Goal: Information Seeking & Learning: Learn about a topic

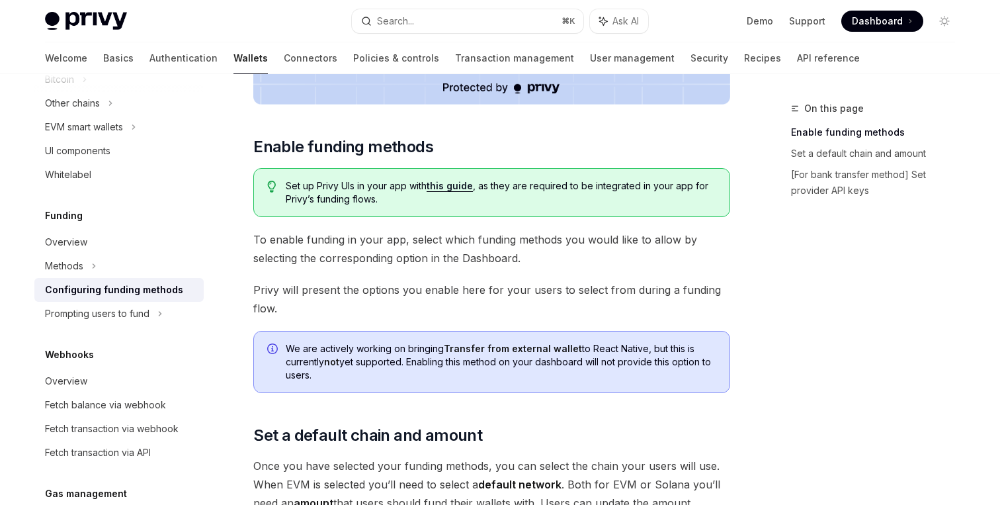
scroll to position [610, 0]
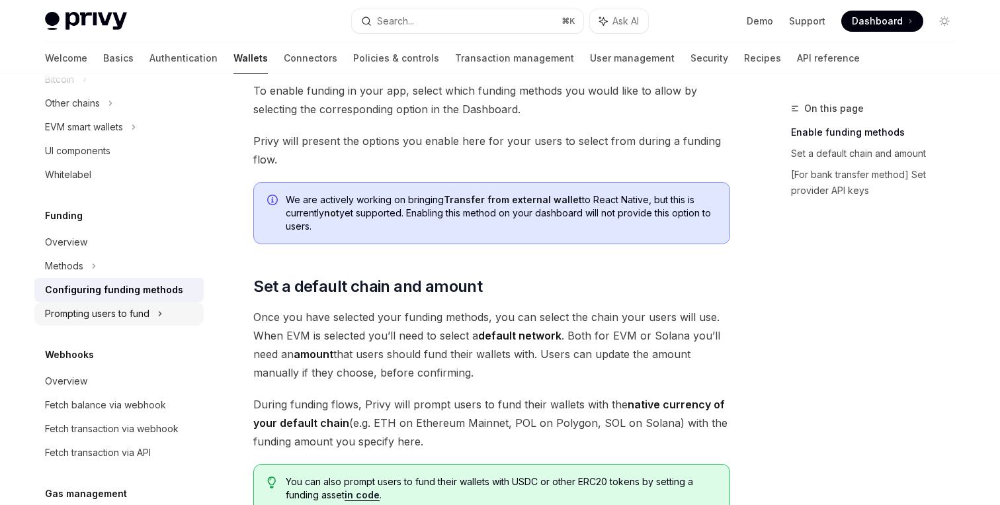
click at [154, 115] on div "Prompting users to fund" at bounding box center [118, 103] width 169 height 24
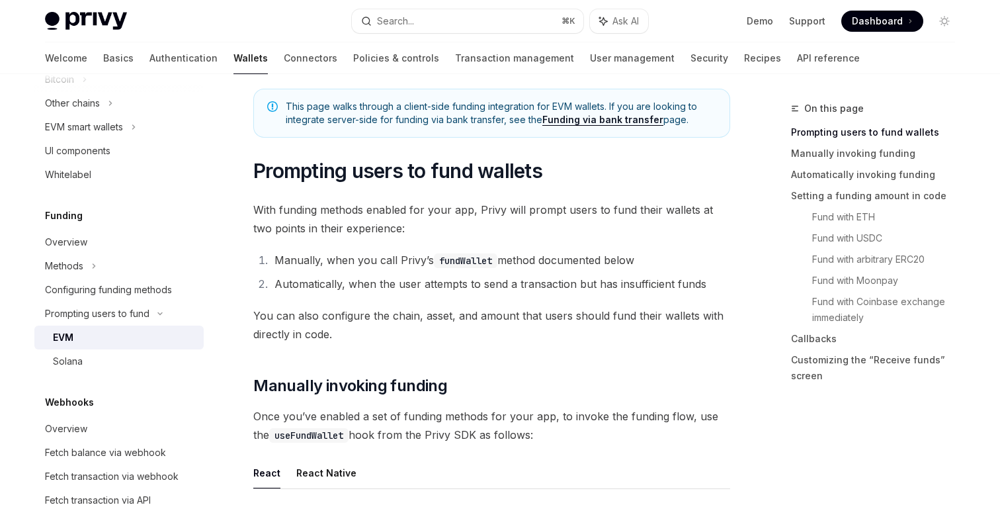
scroll to position [81, 0]
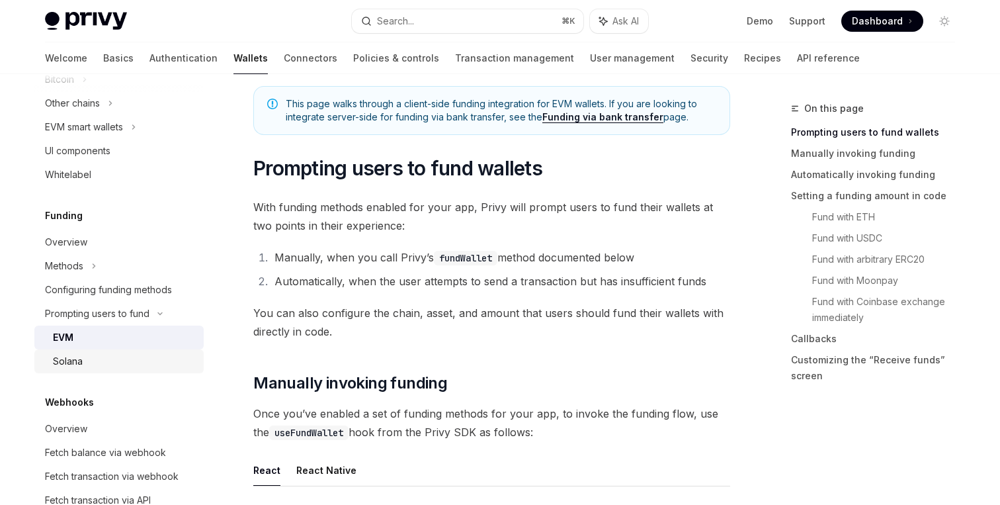
click at [152, 363] on div "Solana" at bounding box center [124, 361] width 143 height 16
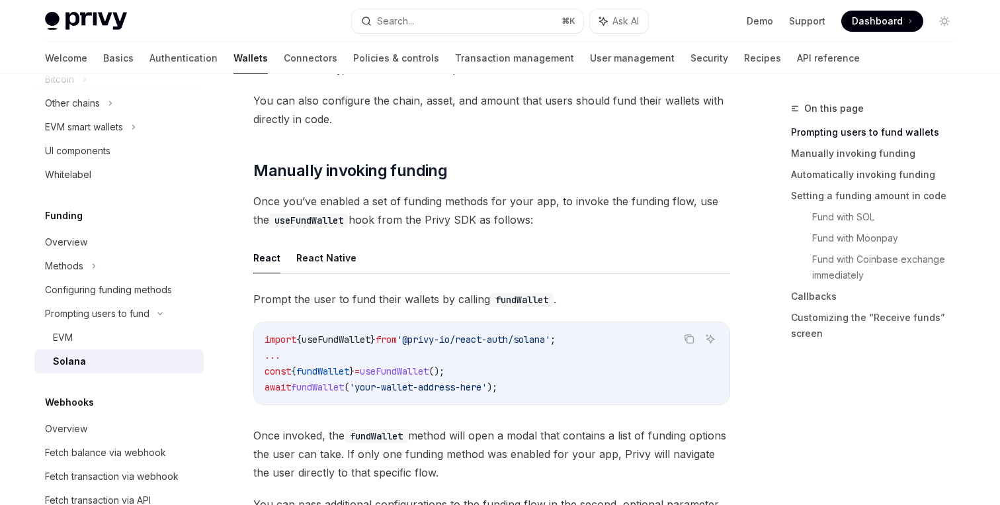
scroll to position [299, 0]
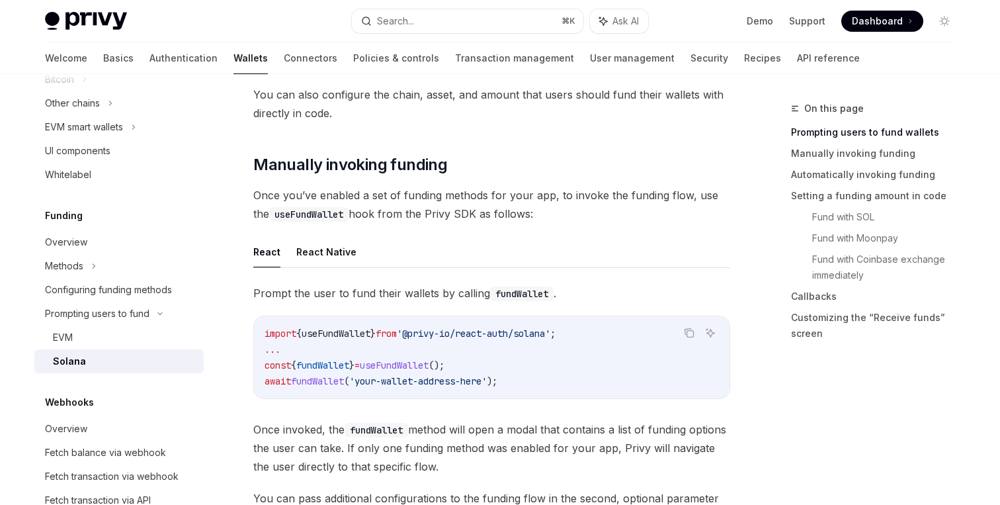
click at [609, 198] on span "Once you’ve enabled a set of funding methods for your app, to invoke the fundin…" at bounding box center [491, 204] width 477 height 37
click at [636, 198] on span "Once you’ve enabled a set of funding methods for your app, to invoke the fundin…" at bounding box center [491, 204] width 477 height 37
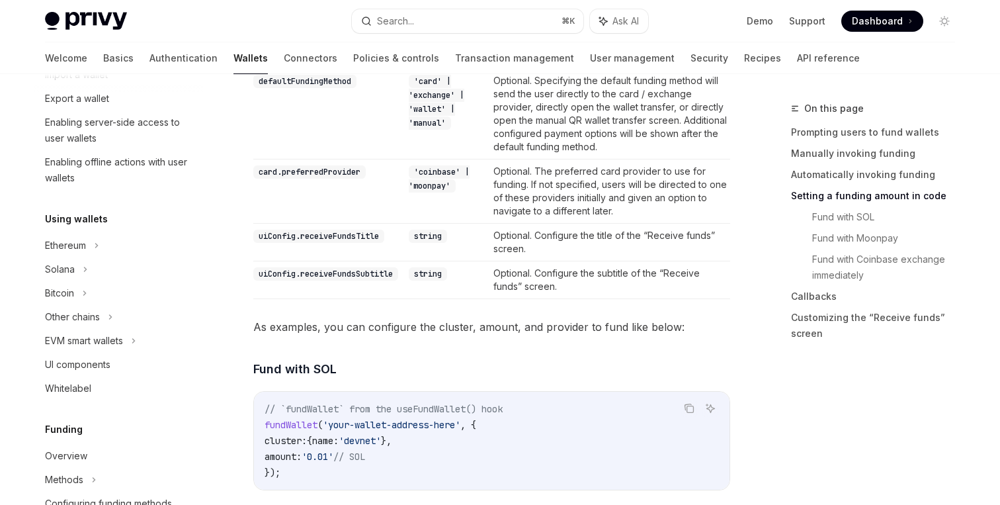
scroll to position [0, 0]
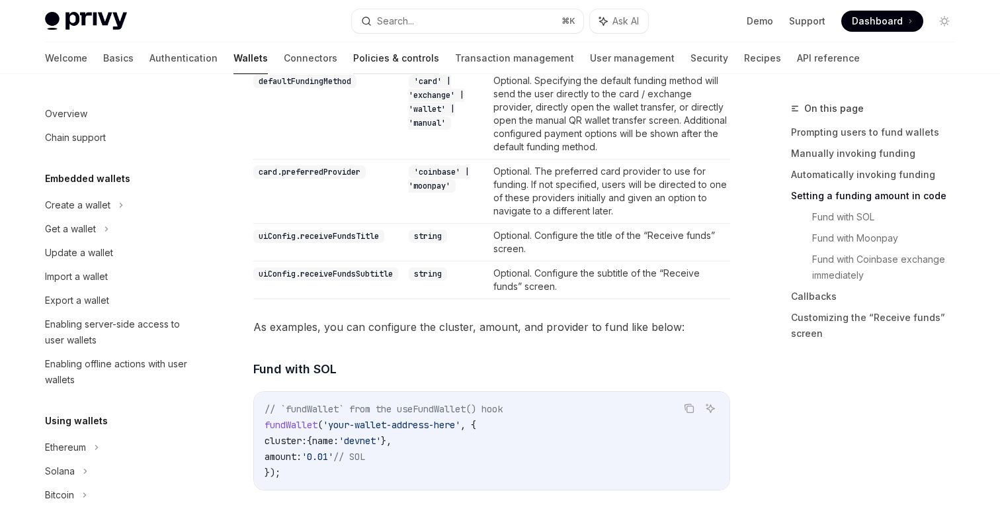
click at [353, 60] on link "Policies & controls" at bounding box center [396, 58] width 86 height 32
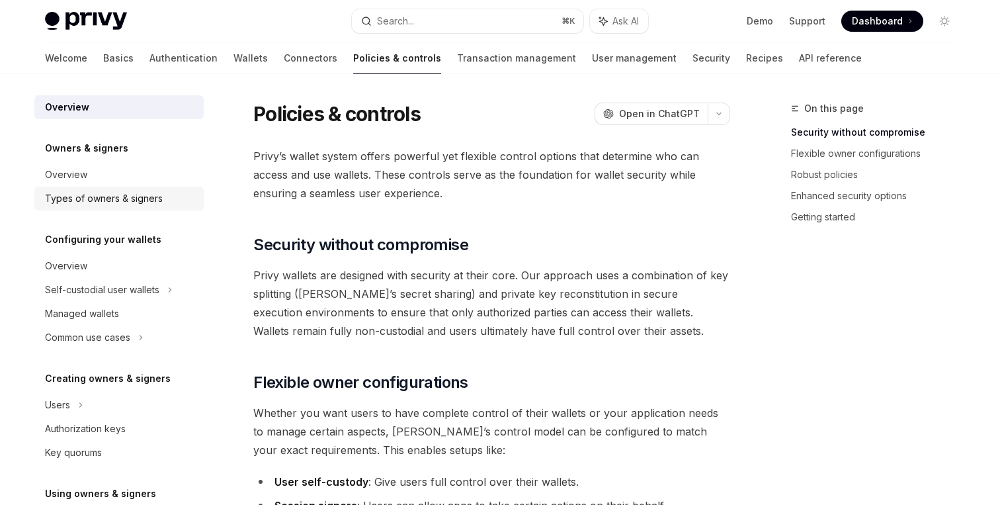
click at [108, 201] on div "Types of owners & signers" at bounding box center [104, 199] width 118 height 16
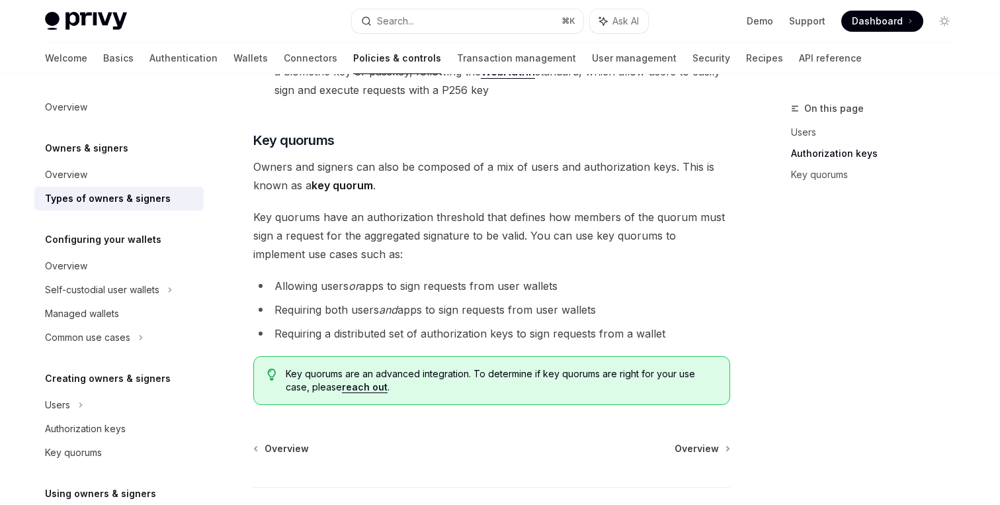
scroll to position [578, 0]
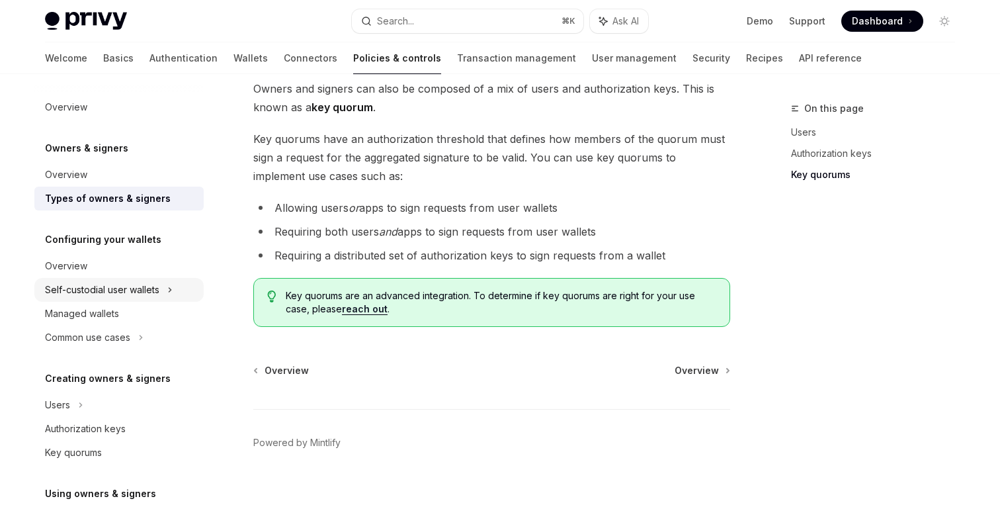
click at [149, 290] on div "Self-custodial user wallets" at bounding box center [102, 290] width 114 height 16
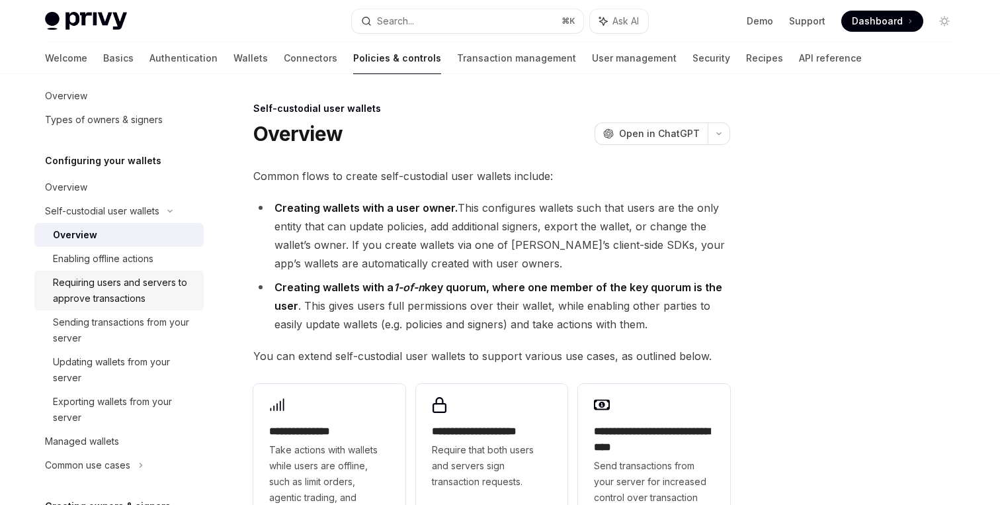
scroll to position [82, 0]
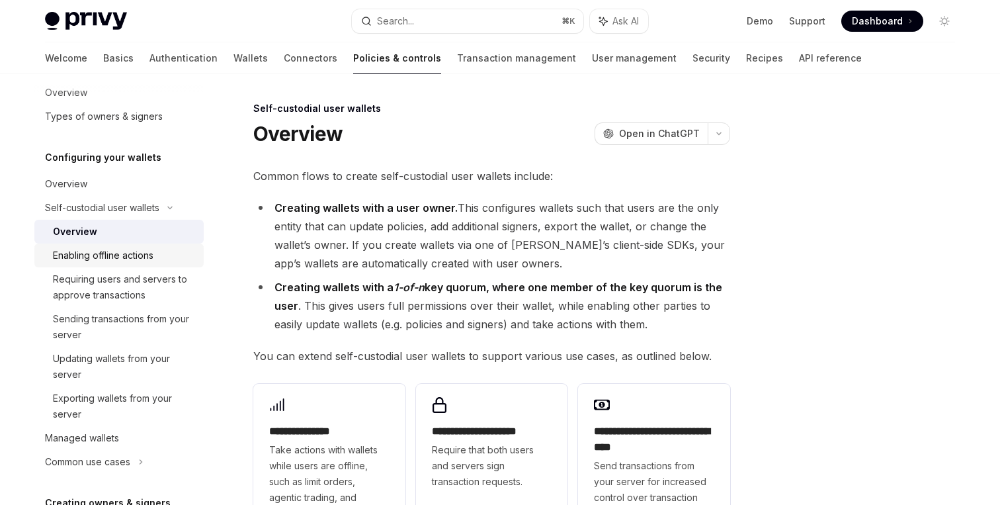
click at [152, 248] on div "Enabling offline actions" at bounding box center [103, 255] width 101 height 16
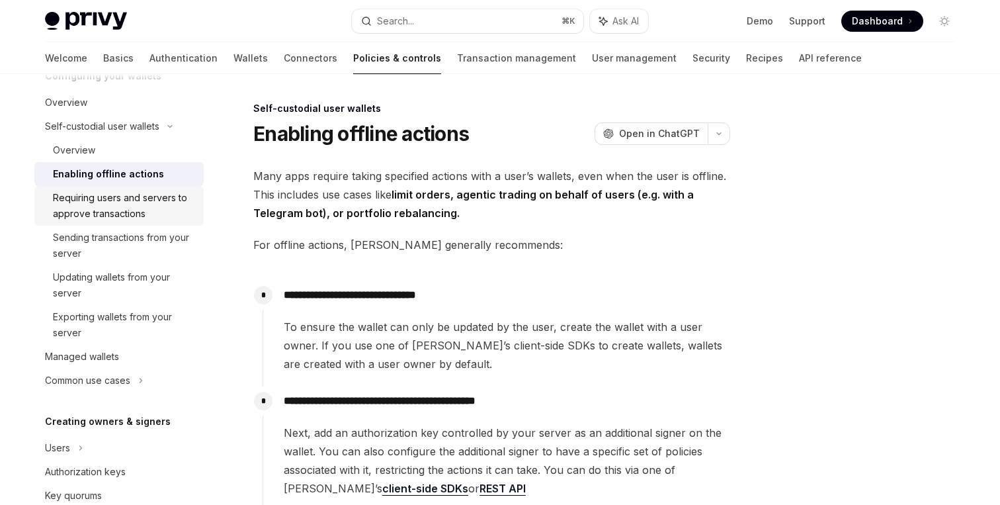
scroll to position [165, 0]
click at [150, 193] on div "Requiring users and servers to approve transactions" at bounding box center [124, 204] width 143 height 32
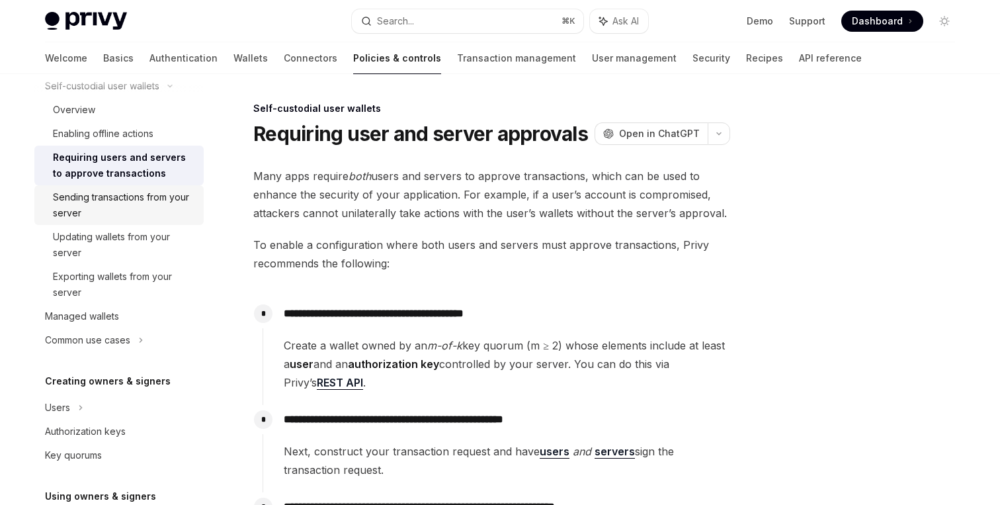
scroll to position [220, 0]
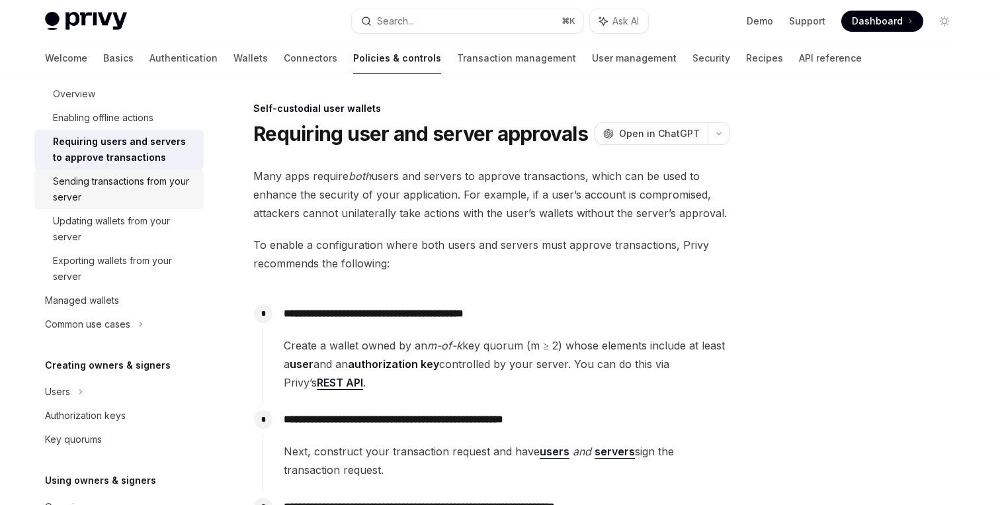
click at [150, 201] on div "Sending transactions from your server" at bounding box center [124, 189] width 143 height 32
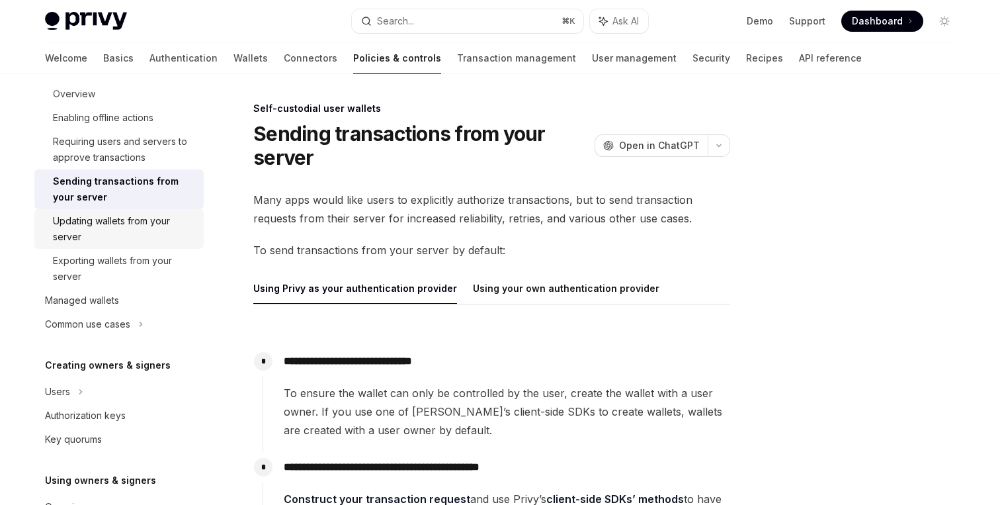
click at [147, 224] on div "Updating wallets from your server" at bounding box center [124, 229] width 143 height 32
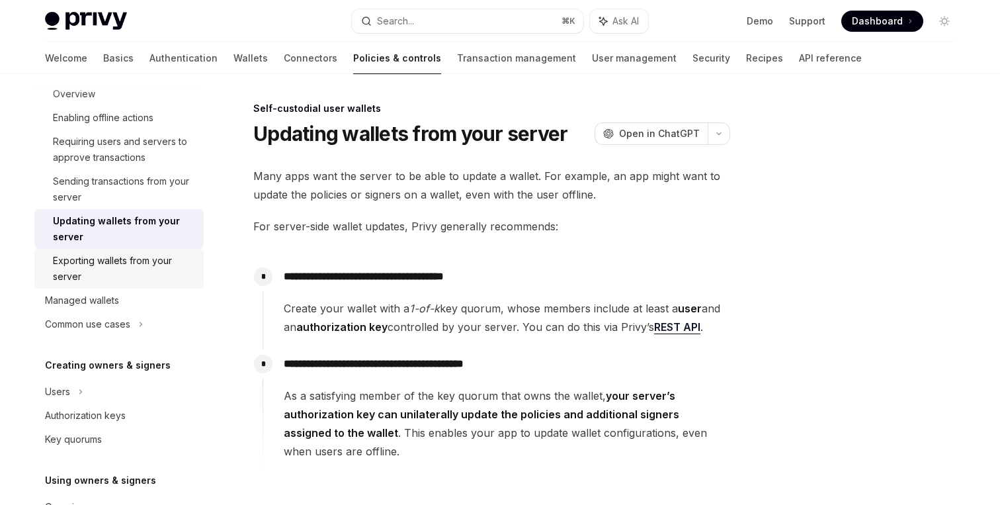
click at [147, 257] on div "Exporting wallets from your server" at bounding box center [124, 269] width 143 height 32
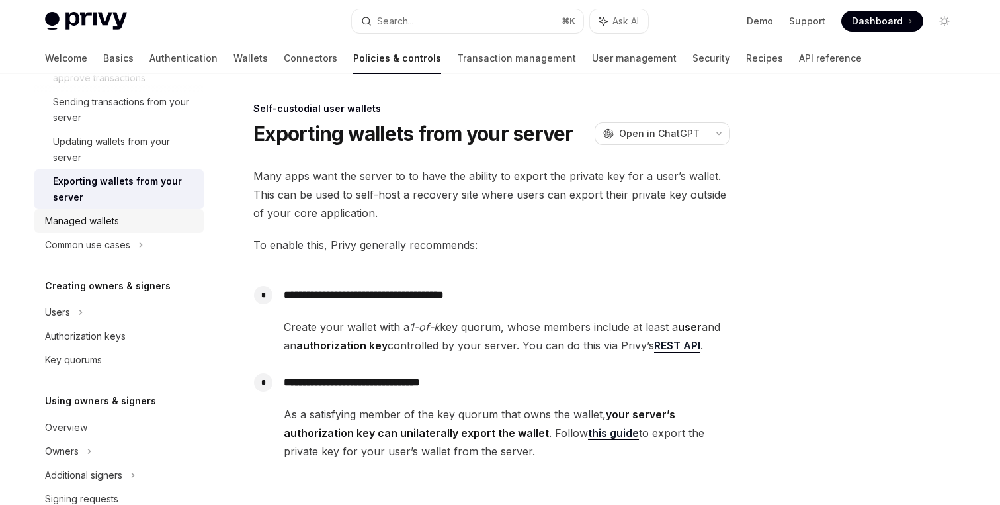
scroll to position [300, 0]
click at [154, 243] on div "Common use cases" at bounding box center [118, 244] width 169 height 24
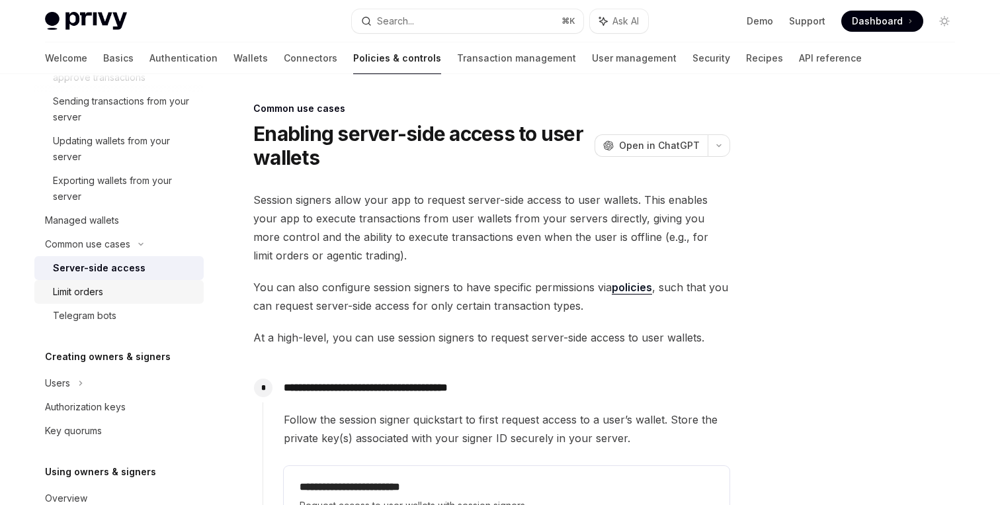
scroll to position [390, 0]
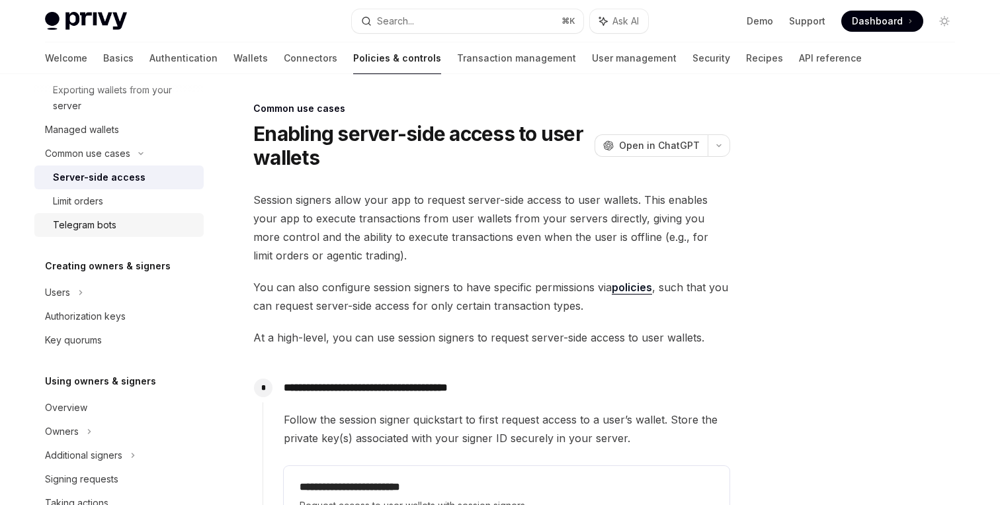
click at [157, 229] on div "Telegram bots" at bounding box center [124, 225] width 143 height 16
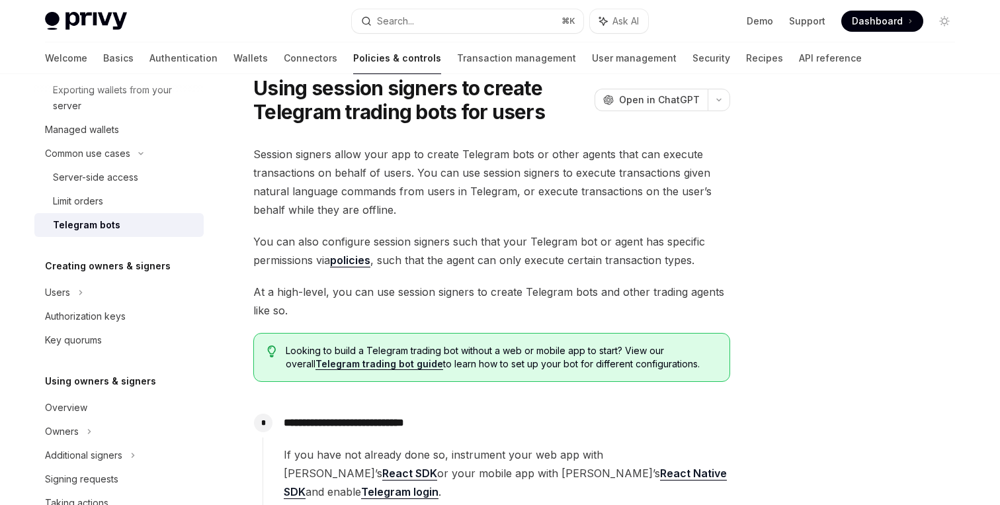
scroll to position [46, 0]
click at [351, 153] on span "Session signers allow your app to create Telegram bots or other agents that can…" at bounding box center [491, 181] width 477 height 74
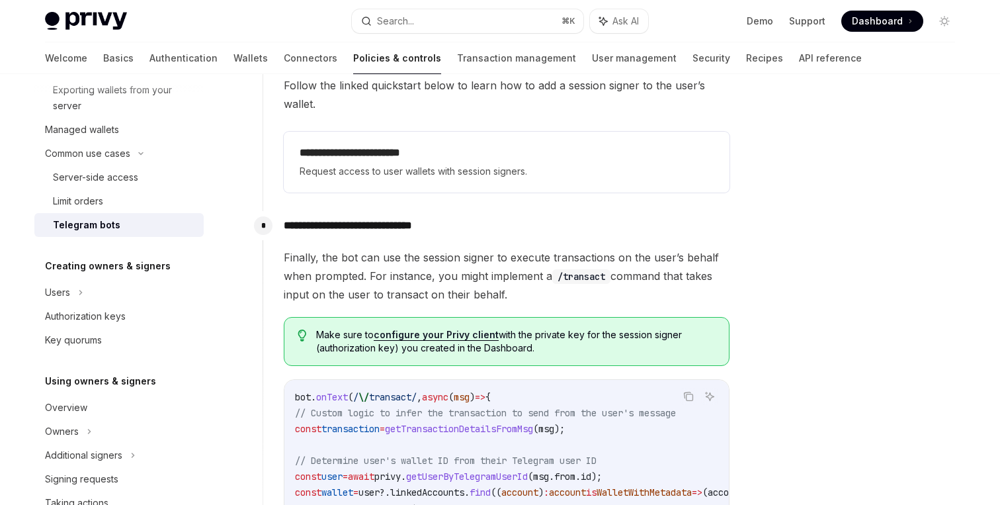
scroll to position [768, 0]
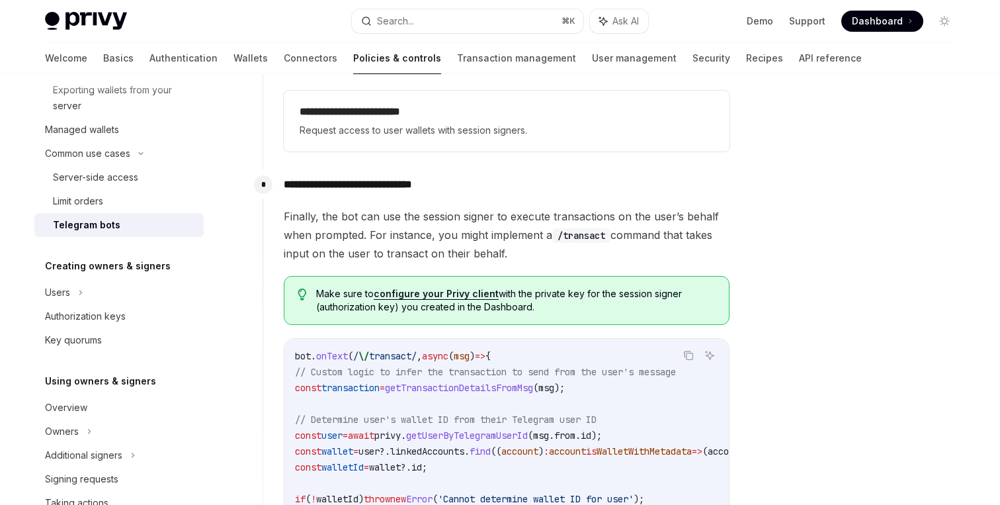
click at [400, 207] on span "Finally, the bot can use the session signer to execute transactions on the user…" at bounding box center [507, 235] width 446 height 56
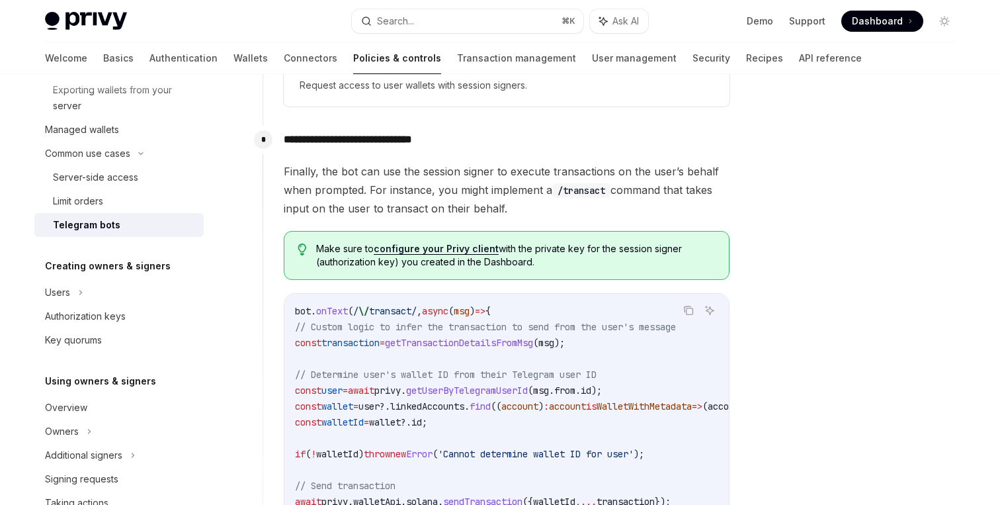
scroll to position [1011, 0]
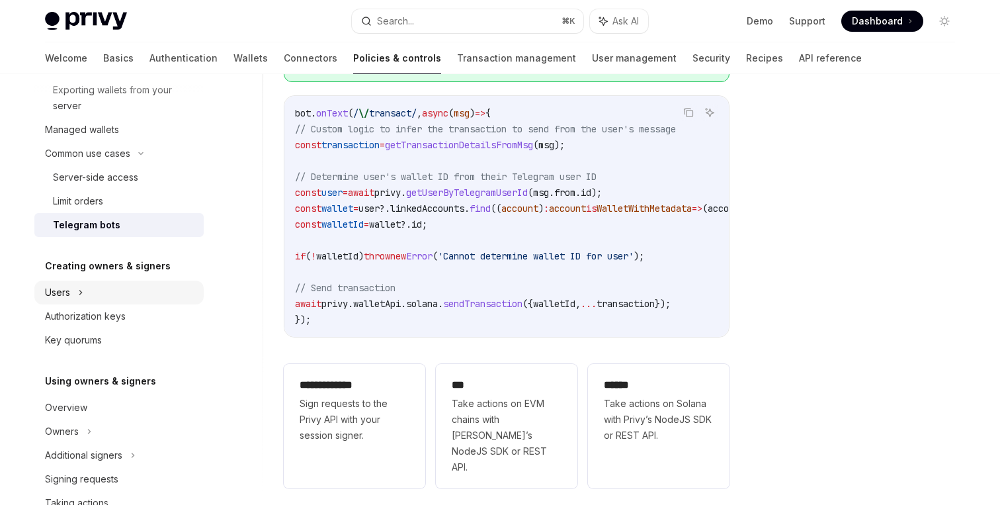
click at [107, 288] on div "Users" at bounding box center [118, 292] width 169 height 24
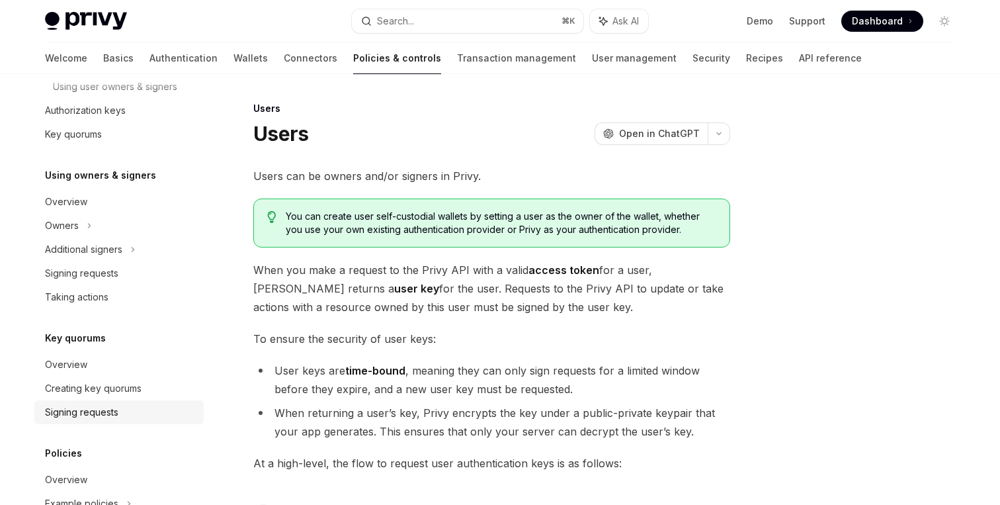
scroll to position [703, 0]
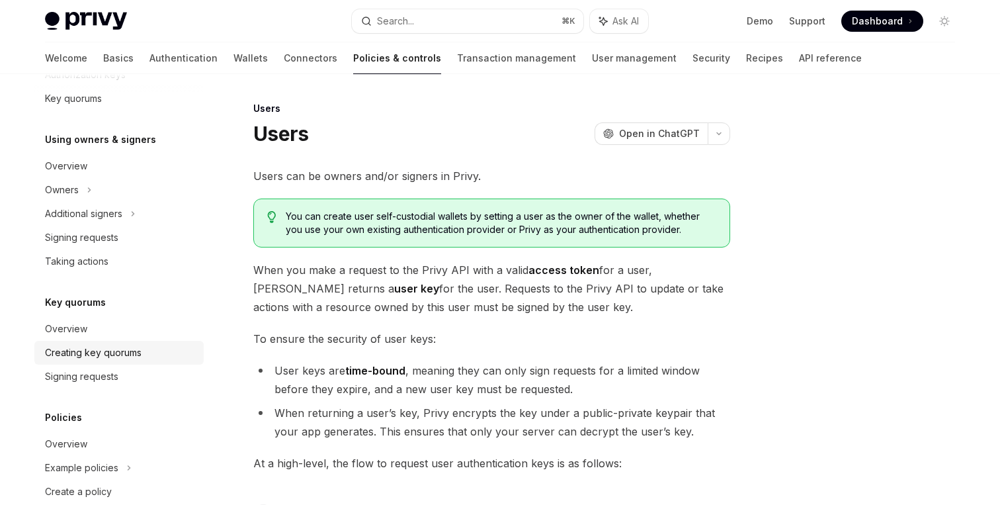
click at [135, 345] on div "Creating key quorums" at bounding box center [93, 353] width 97 height 16
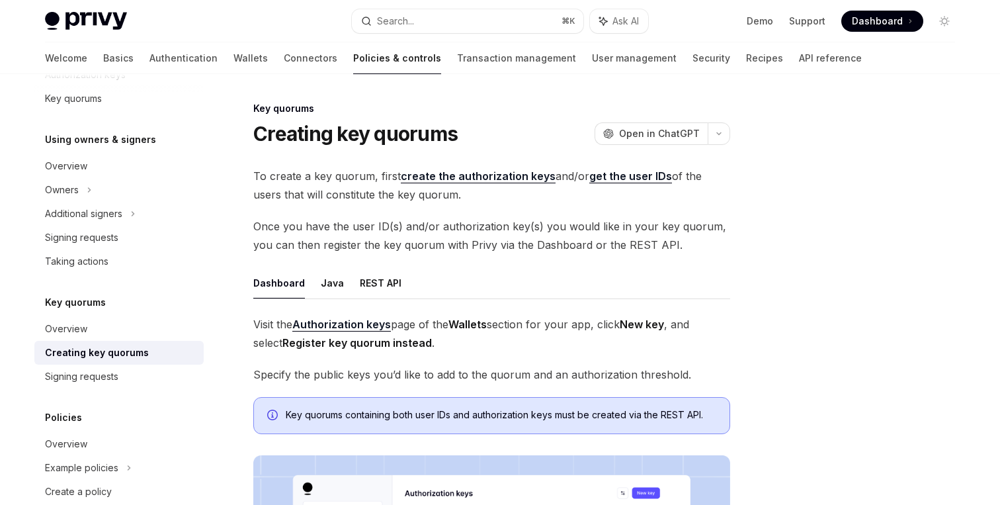
click at [136, 364] on link "Creating key quorums" at bounding box center [118, 353] width 169 height 24
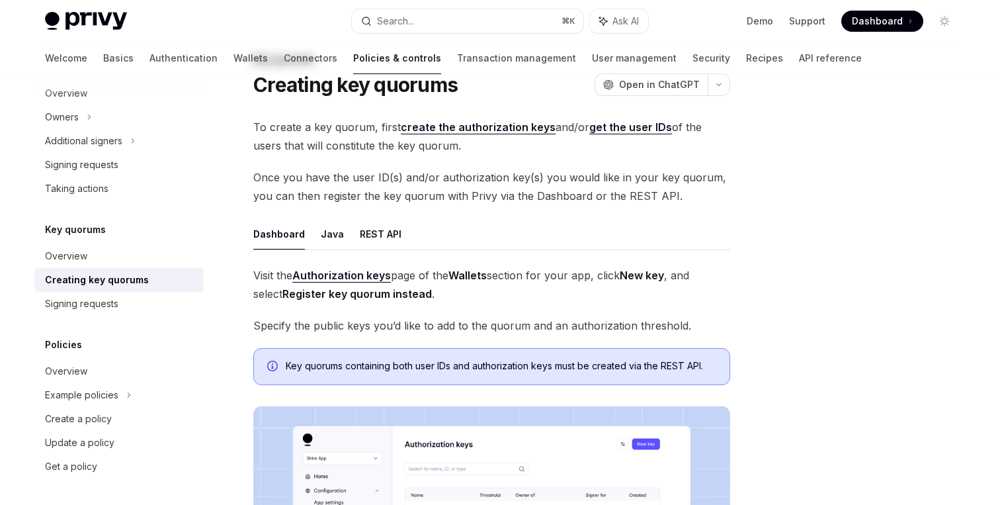
scroll to position [59, 0]
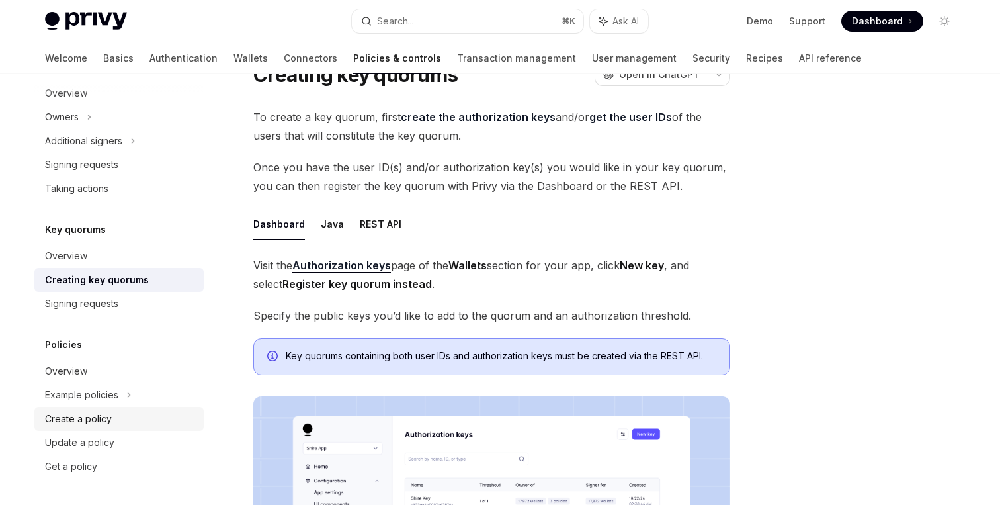
click at [136, 415] on div "Create a policy" at bounding box center [120, 419] width 151 height 16
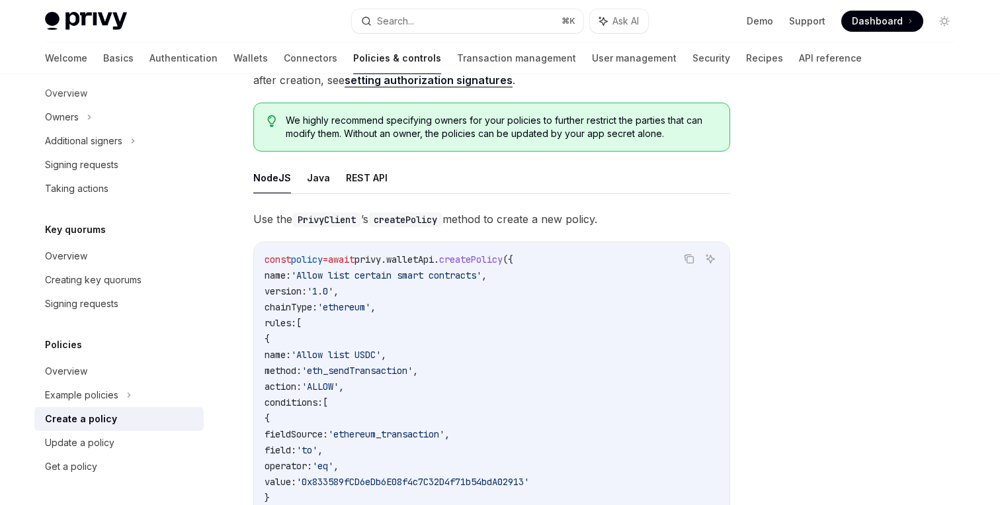
scroll to position [138, 0]
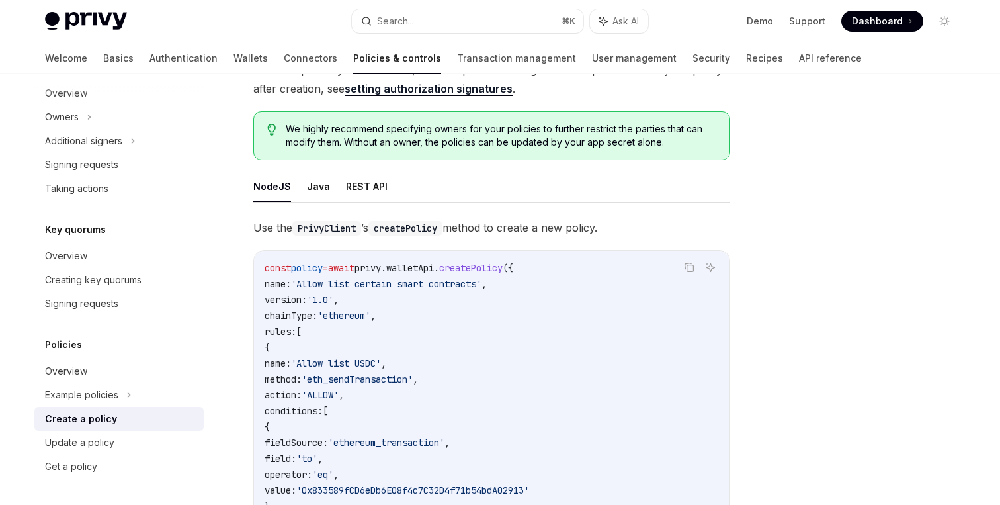
click at [464, 228] on span "Use the PrivyClient ’s createPolicy method to create a new policy." at bounding box center [491, 227] width 477 height 19
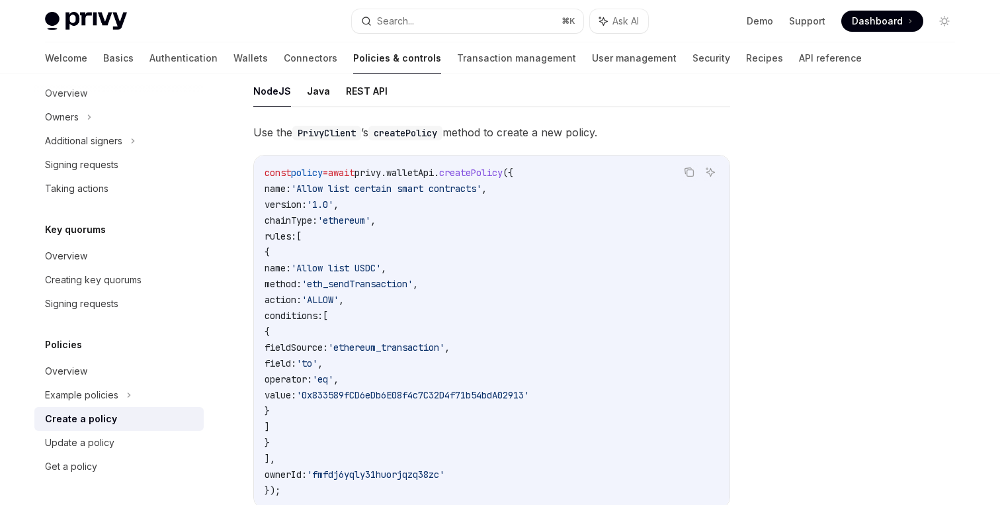
scroll to position [0, 0]
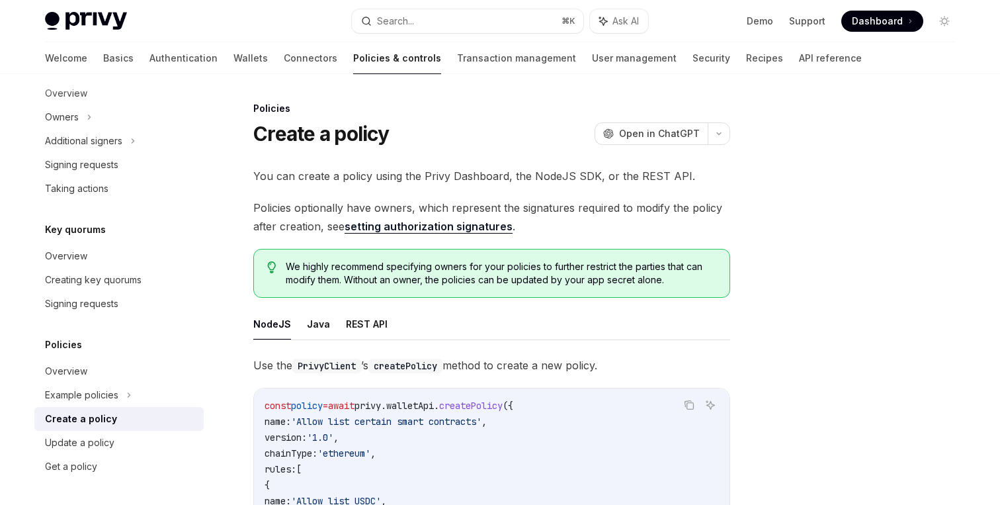
click at [323, 207] on span "Policies optionally have owners, which represent the signatures required to mod…" at bounding box center [491, 216] width 477 height 37
click at [378, 207] on span "Policies optionally have owners, which represent the signatures required to mod…" at bounding box center [491, 216] width 477 height 37
click at [442, 205] on span "Policies optionally have owners, which represent the signatures required to mod…" at bounding box center [491, 216] width 477 height 37
click at [533, 207] on span "Policies optionally have owners, which represent the signatures required to mod…" at bounding box center [491, 216] width 477 height 37
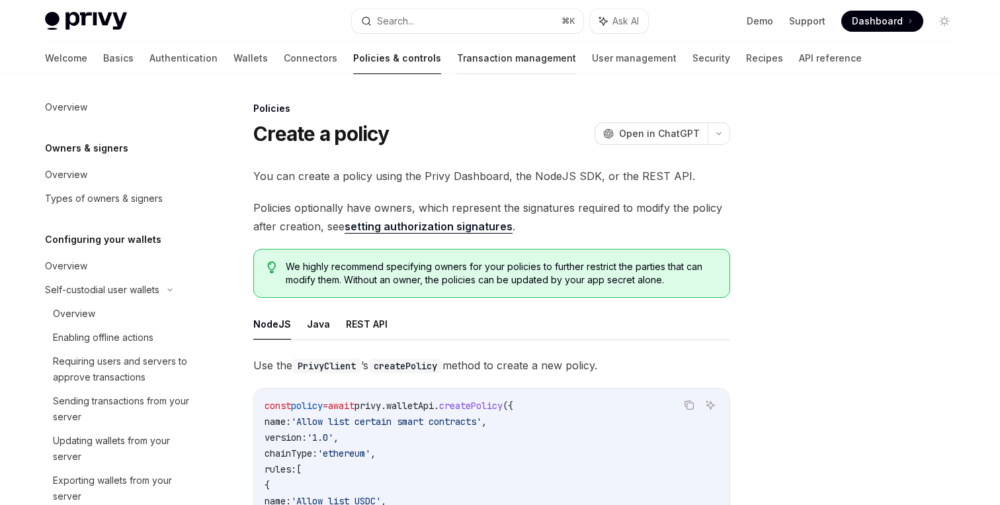
click at [457, 62] on link "Transaction management" at bounding box center [516, 58] width 119 height 32
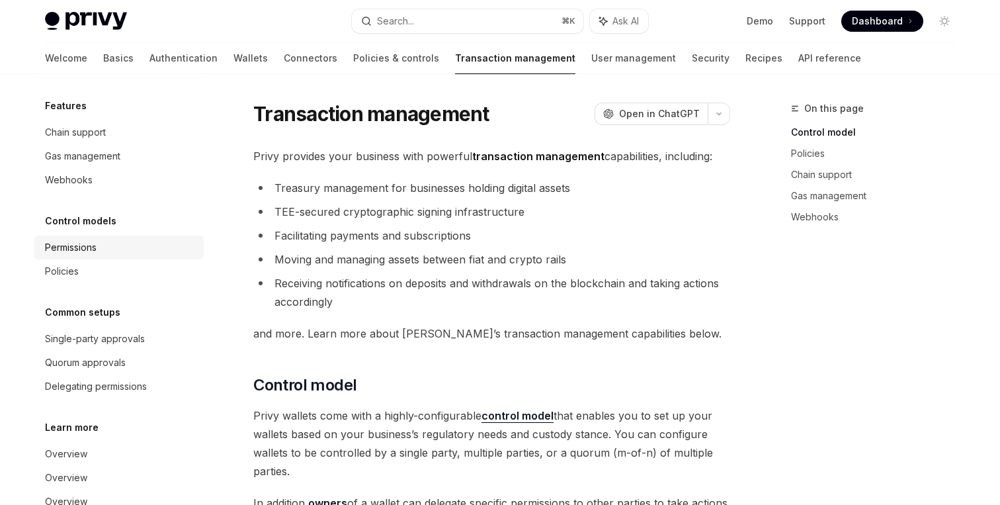
scroll to position [77, 0]
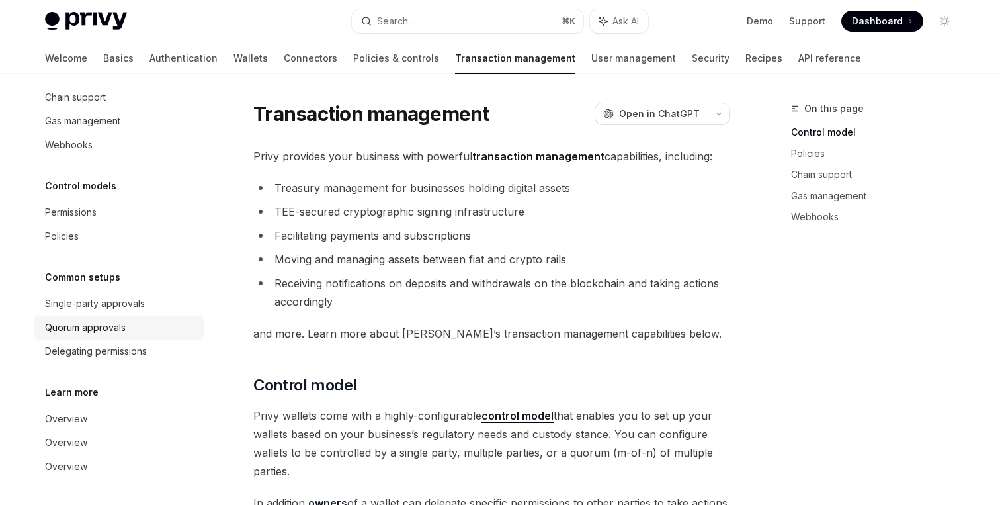
click at [155, 325] on div "Quorum approvals" at bounding box center [120, 328] width 151 height 16
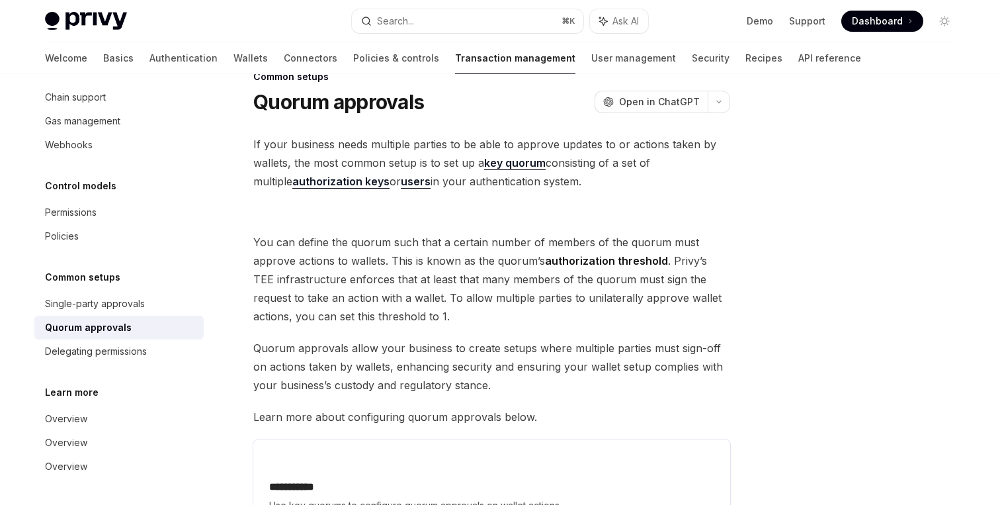
scroll to position [47, 0]
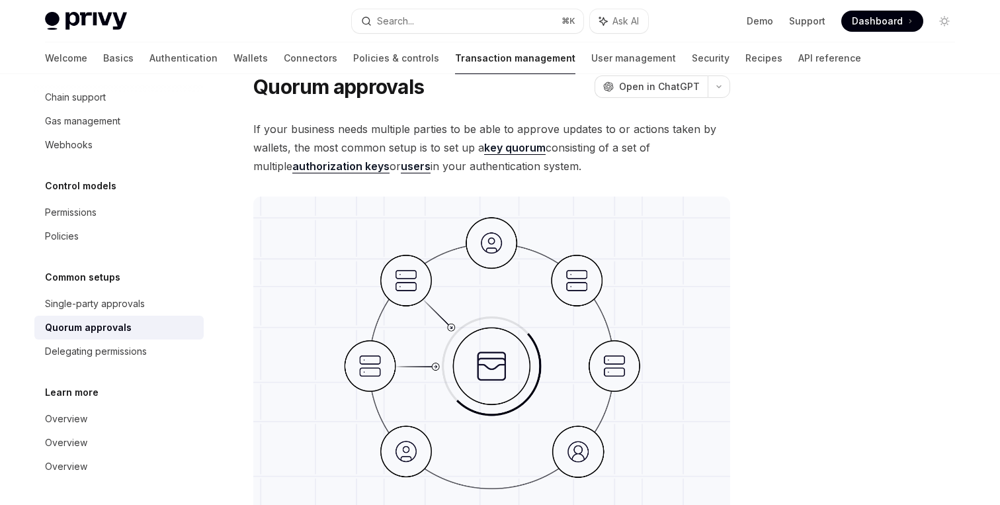
click at [365, 146] on span "If your business needs multiple parties to be able to approve updates to or act…" at bounding box center [491, 148] width 477 height 56
click at [357, 146] on span "If your business needs multiple parties to be able to approve updates to or act…" at bounding box center [491, 148] width 477 height 56
click at [162, 361] on link "Delegating permissions" at bounding box center [118, 351] width 169 height 24
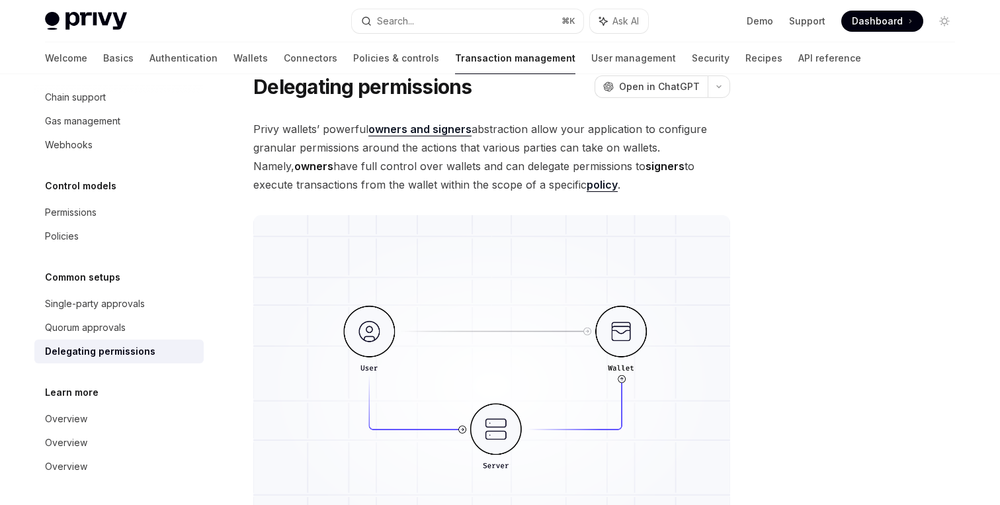
click at [497, 128] on span "Privy wallets’ powerful owners and signers abstraction allow your application t…" at bounding box center [491, 157] width 477 height 74
click at [580, 127] on span "Privy wallets’ powerful owners and signers abstraction allow your application t…" at bounding box center [491, 157] width 477 height 74
click at [496, 150] on span "Privy wallets’ powerful owners and signers abstraction allow your application t…" at bounding box center [491, 157] width 477 height 74
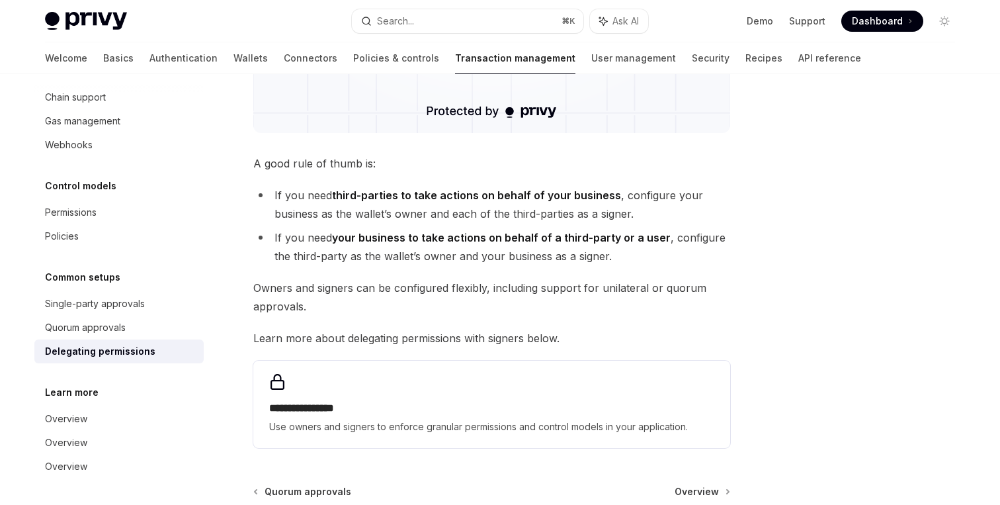
scroll to position [485, 0]
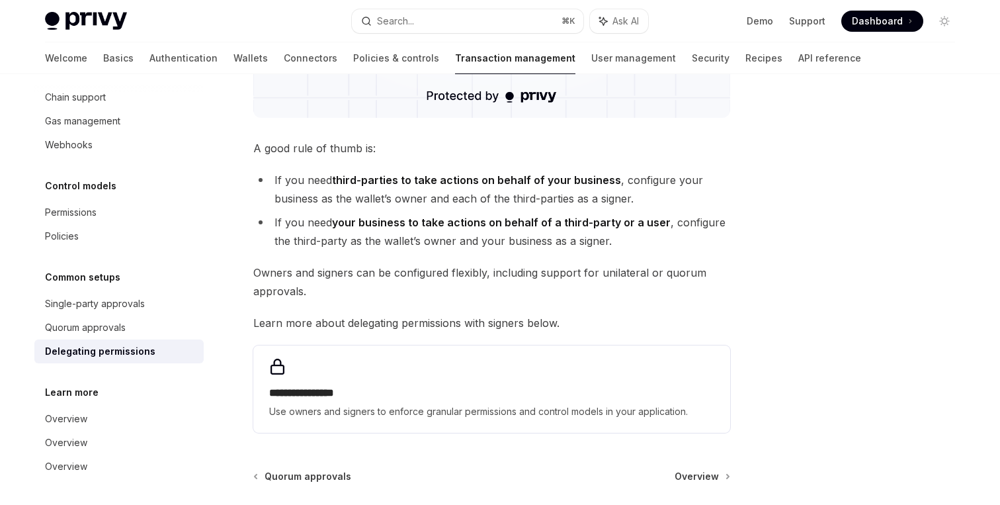
click at [415, 186] on strong "third-parties to take actions on behalf of your business" at bounding box center [476, 179] width 289 height 13
drag, startPoint x: 423, startPoint y: 183, endPoint x: 490, endPoint y: 183, distance: 67.5
click at [490, 183] on strong "third-parties to take actions on behalf of your business" at bounding box center [476, 179] width 289 height 13
click at [519, 180] on strong "third-parties to take actions on behalf of your business" at bounding box center [476, 179] width 289 height 13
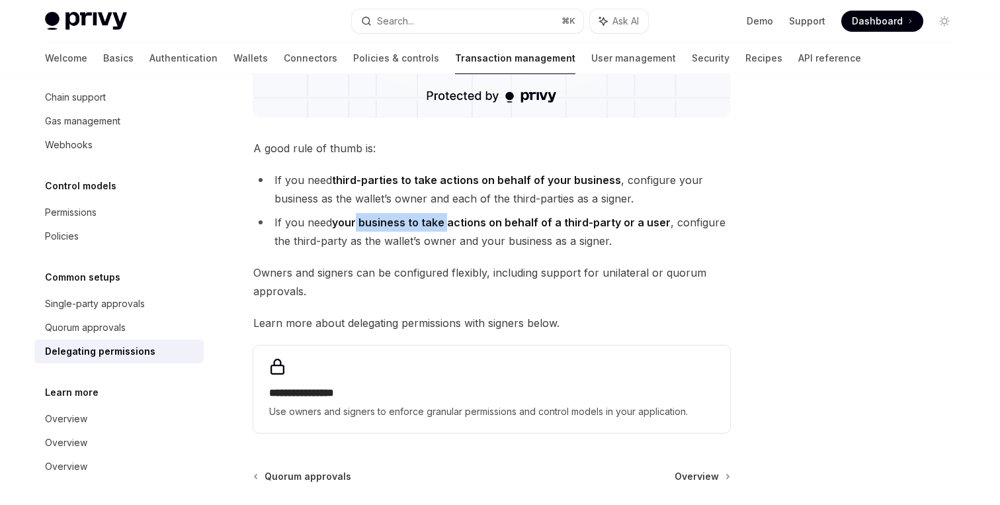
drag, startPoint x: 355, startPoint y: 227, endPoint x: 447, endPoint y: 222, distance: 91.4
click at [447, 222] on strong "your business to take actions on behalf of a third-party or a user" at bounding box center [501, 222] width 339 height 13
drag, startPoint x: 469, startPoint y: 222, endPoint x: 535, endPoint y: 222, distance: 66.2
click at [535, 222] on strong "your business to take actions on behalf of a third-party or a user" at bounding box center [501, 222] width 339 height 13
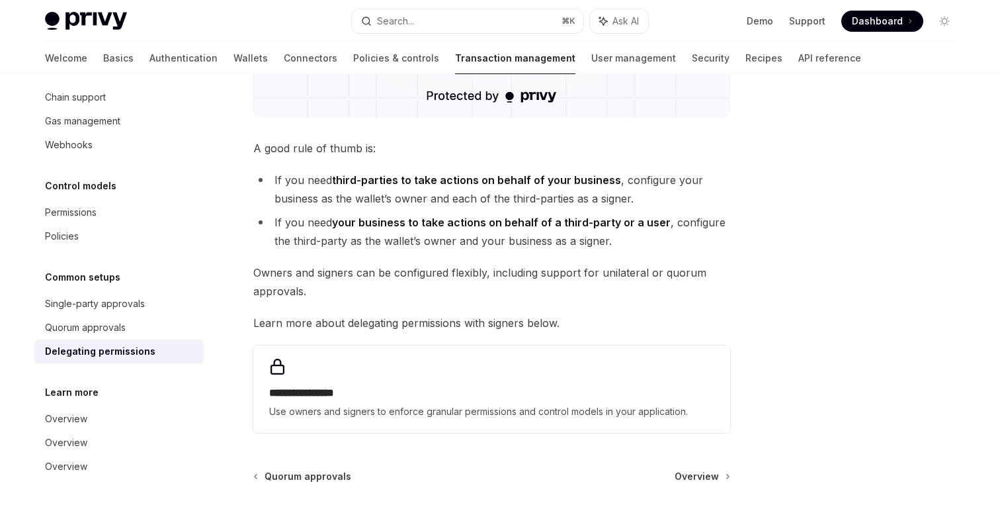
click at [567, 222] on strong "your business to take actions on behalf of a third-party or a user" at bounding box center [501, 222] width 339 height 13
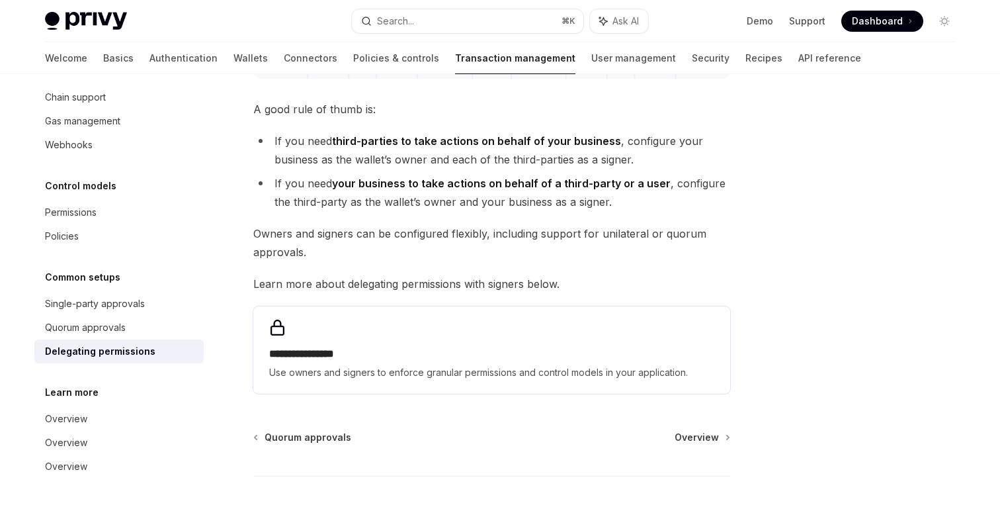
scroll to position [525, 0]
drag, startPoint x: 325, startPoint y: 202, endPoint x: 401, endPoint y: 200, distance: 76.1
click at [401, 200] on li "If you need your business to take actions on behalf of a third-party or a user …" at bounding box center [491, 191] width 477 height 37
click at [462, 197] on li "If you need your business to take actions on behalf of a third-party or a user …" at bounding box center [491, 191] width 477 height 37
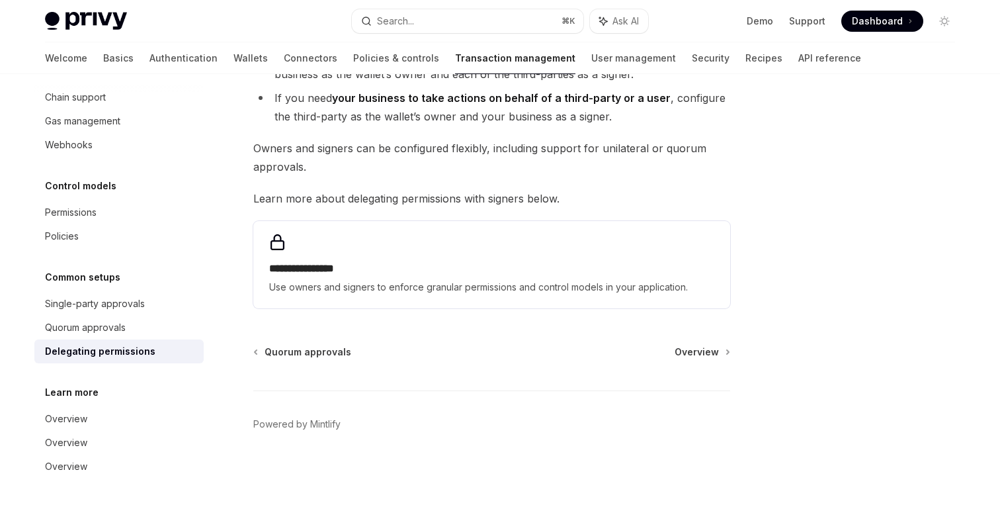
scroll to position [533, 0]
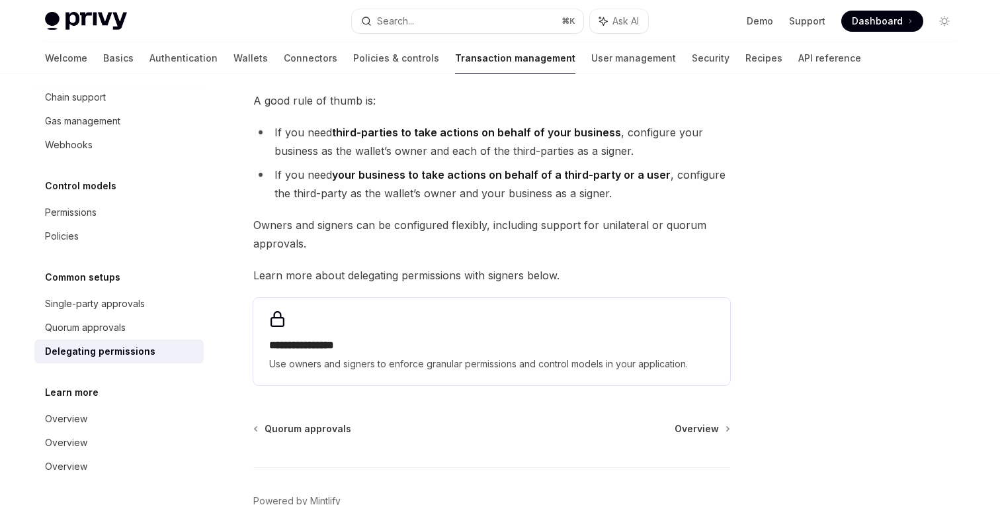
click at [497, 198] on li "If you need your business to take actions on behalf of a third-party or a user …" at bounding box center [491, 183] width 477 height 37
drag, startPoint x: 309, startPoint y: 225, endPoint x: 341, endPoint y: 225, distance: 32.4
click at [341, 225] on span "Owners and signers can be configured flexibly, including support for unilateral…" at bounding box center [491, 234] width 477 height 37
drag, startPoint x: 358, startPoint y: 226, endPoint x: 405, endPoint y: 226, distance: 47.0
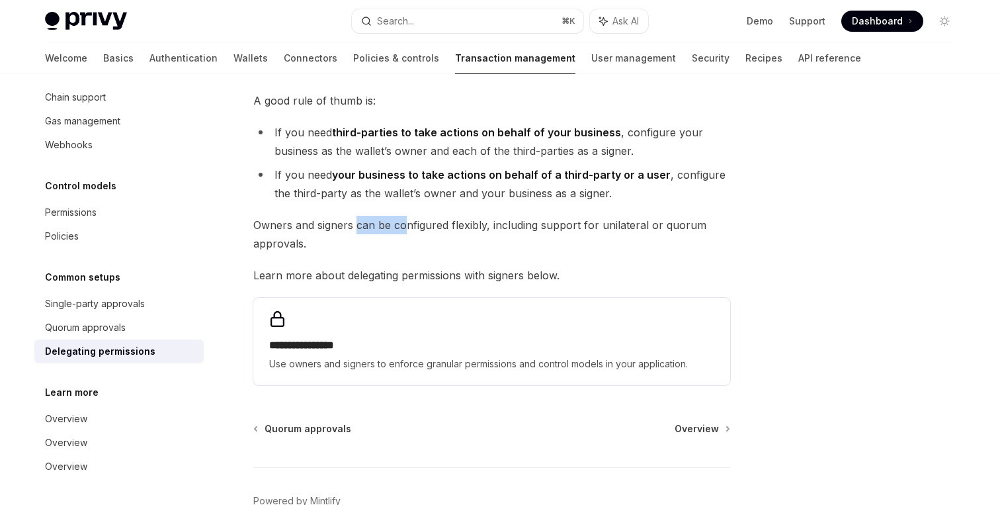
click at [405, 226] on span "Owners and signers can be configured flexibly, including support for unilateral…" at bounding box center [491, 234] width 477 height 37
click at [798, 60] on link "API reference" at bounding box center [829, 58] width 63 height 32
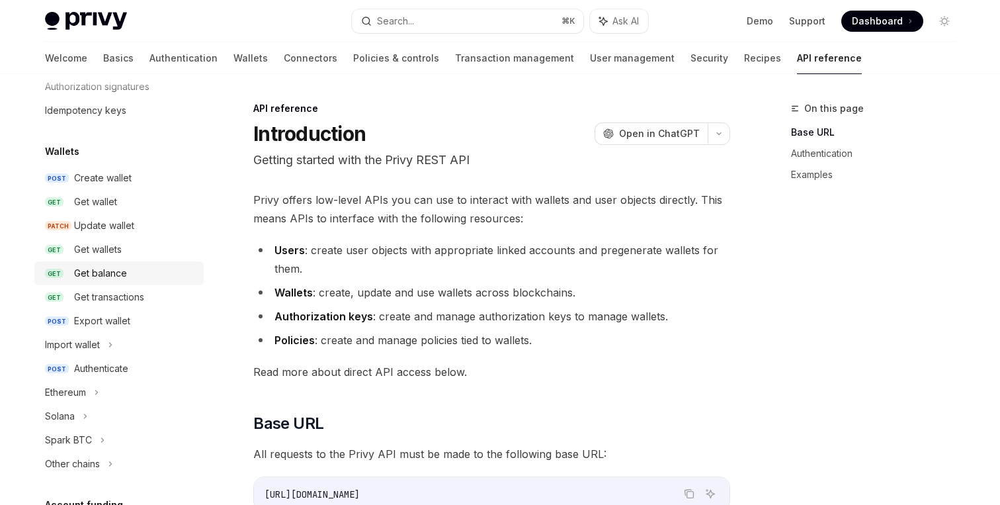
scroll to position [150, 0]
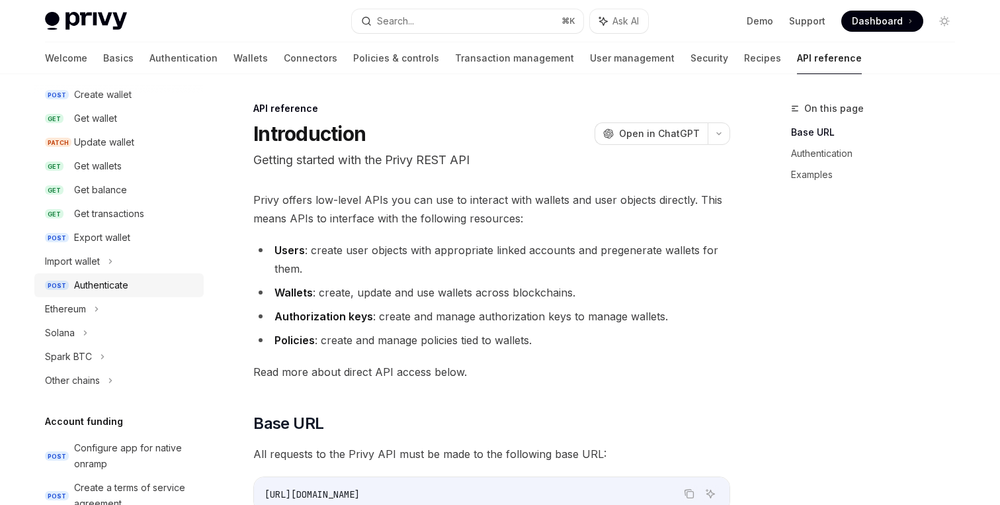
click at [138, 281] on div "Authenticate" at bounding box center [135, 285] width 122 height 16
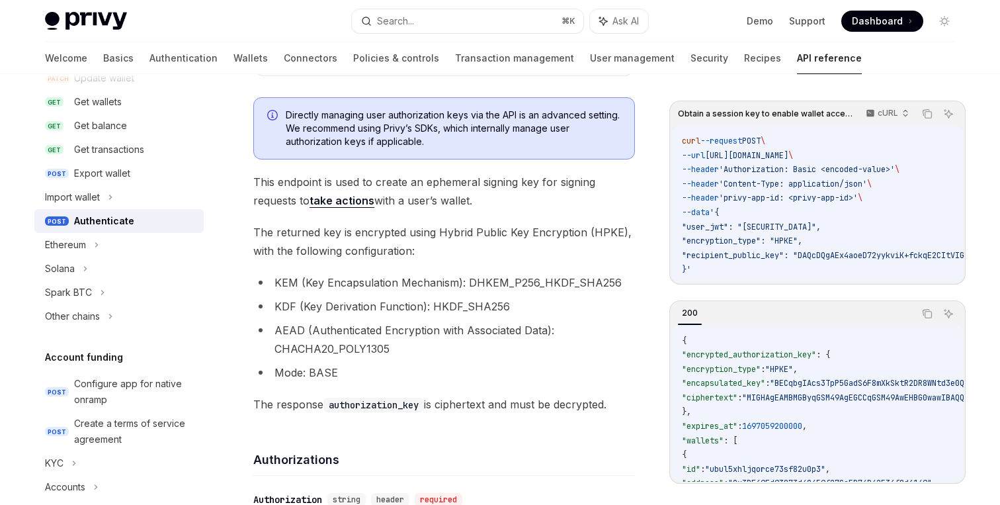
scroll to position [145, 0]
click at [140, 271] on div "Solana" at bounding box center [118, 269] width 169 height 24
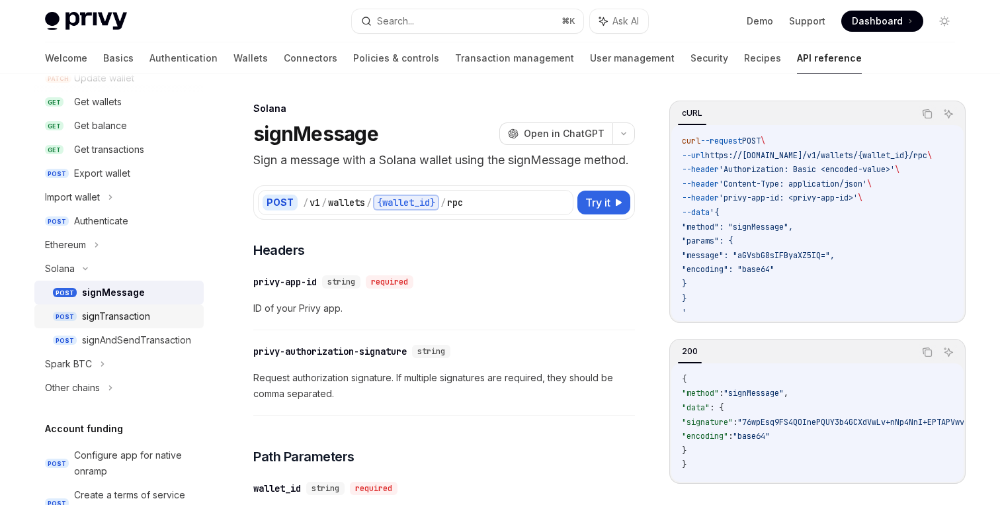
click at [142, 316] on div "signTransaction" at bounding box center [116, 316] width 68 height 16
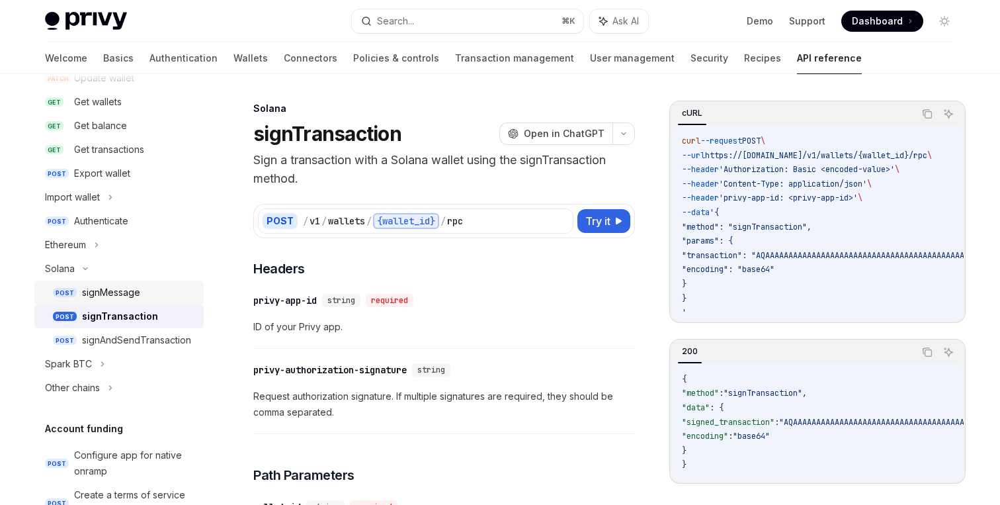
click at [146, 292] on div "signMessage" at bounding box center [139, 292] width 114 height 16
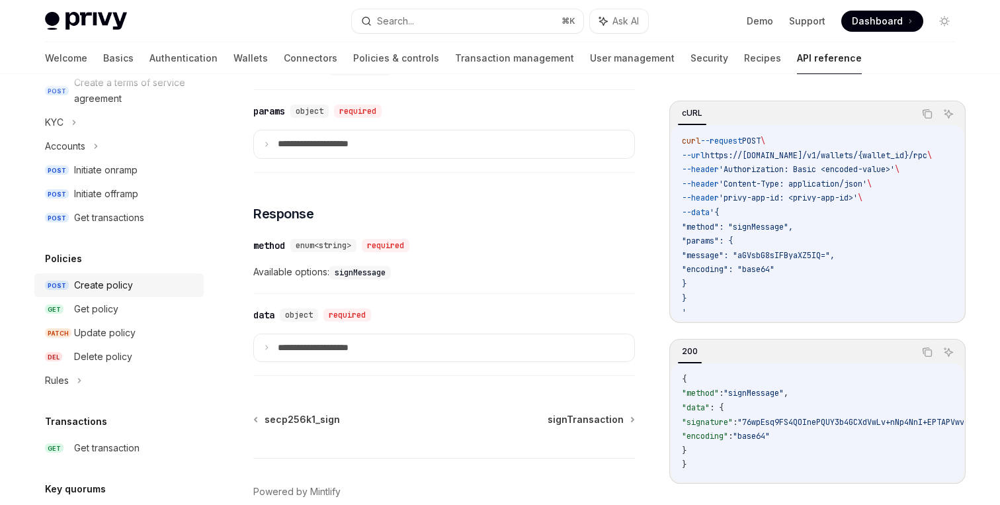
scroll to position [671, 0]
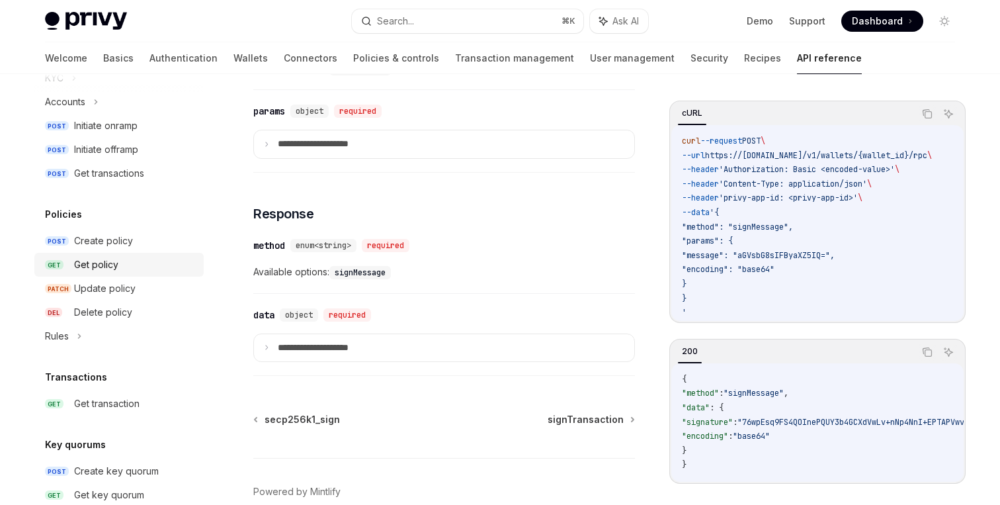
click at [143, 264] on div "Get policy" at bounding box center [135, 265] width 122 height 16
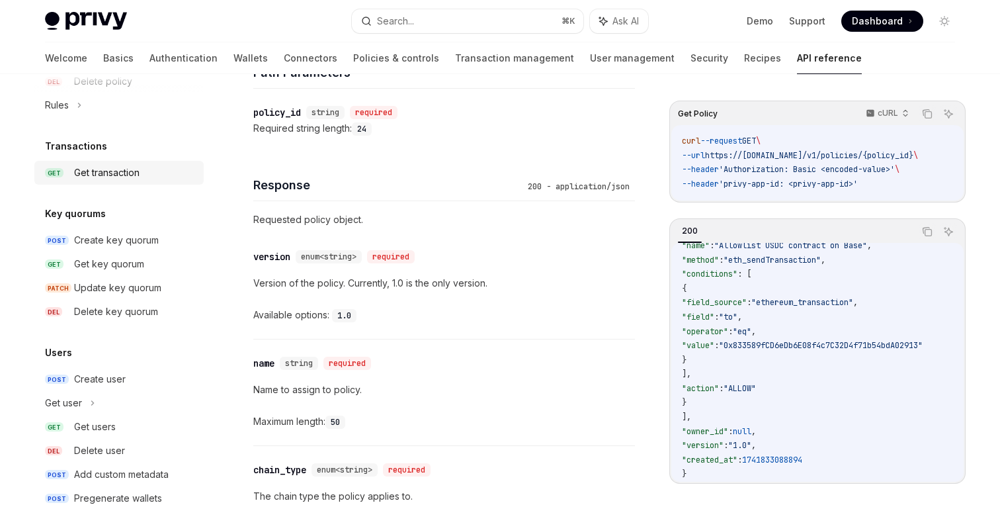
scroll to position [905, 0]
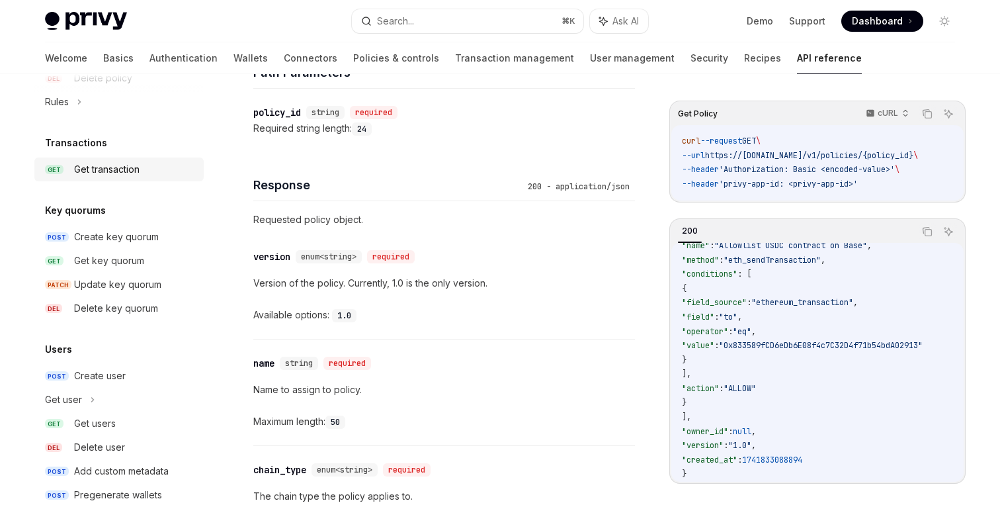
click at [155, 402] on div "Get user" at bounding box center [118, 400] width 169 height 24
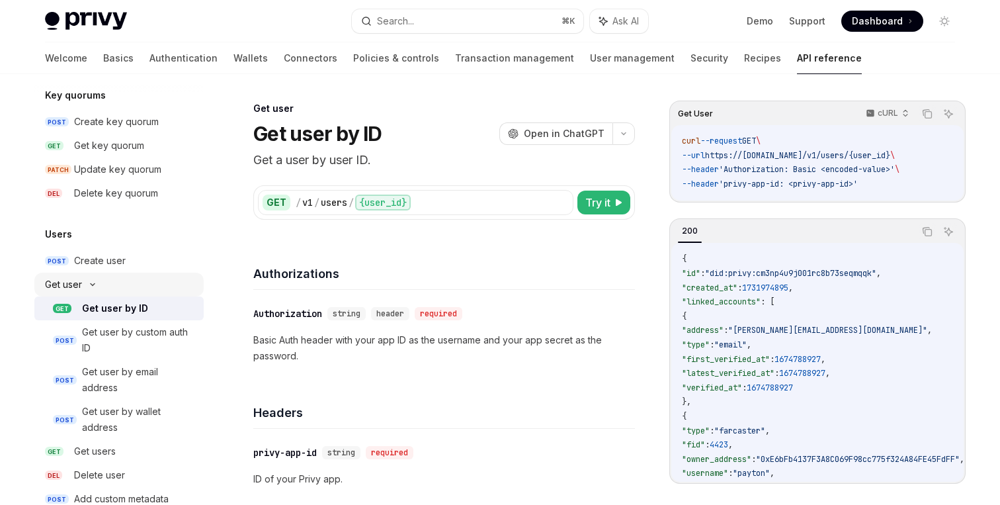
scroll to position [1027, 0]
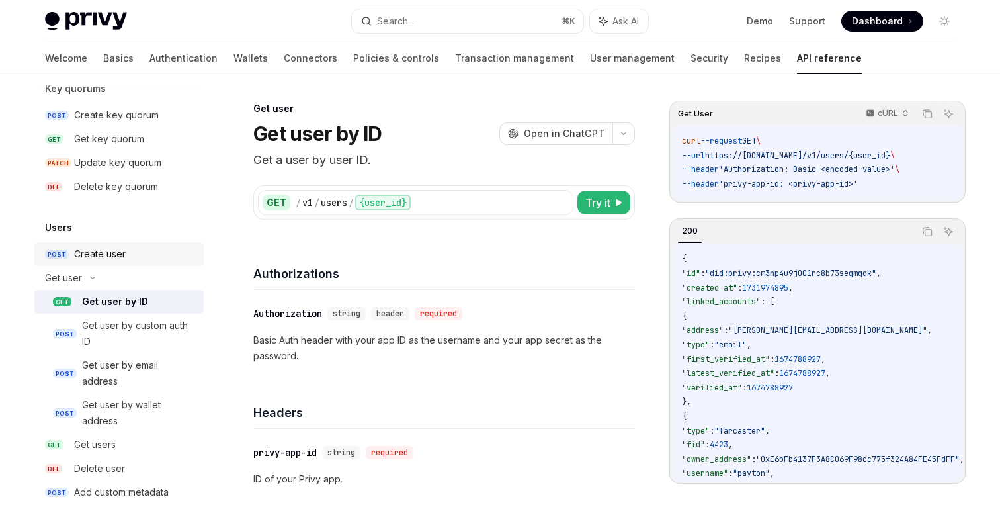
click at [134, 255] on div "Create user" at bounding box center [135, 254] width 122 height 16
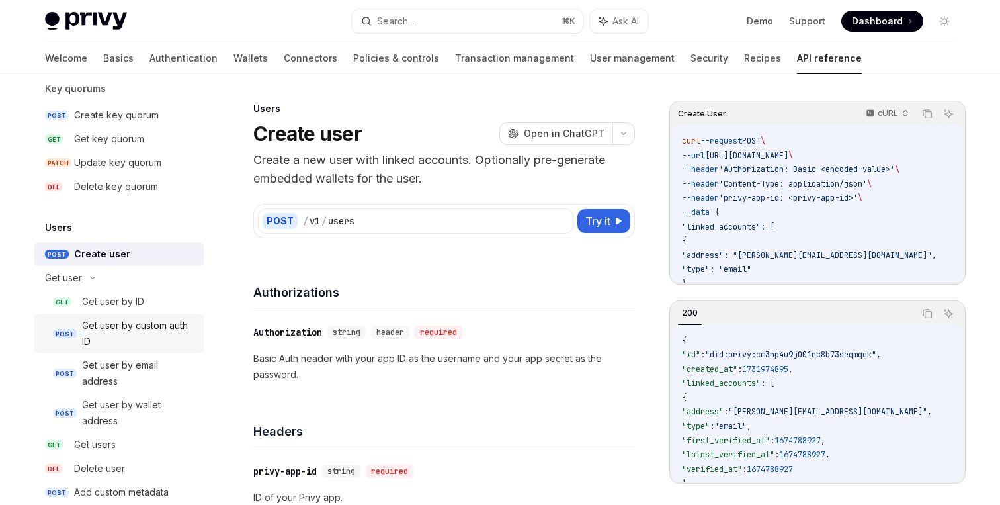
click at [150, 331] on div "Get user by custom auth ID" at bounding box center [139, 334] width 114 height 32
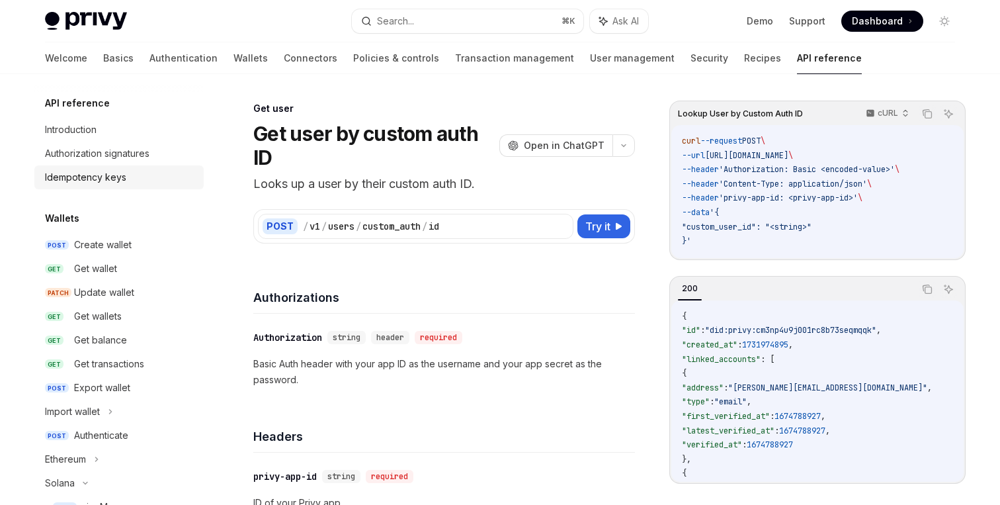
click at [170, 182] on div "Idempotency keys" at bounding box center [120, 177] width 151 height 16
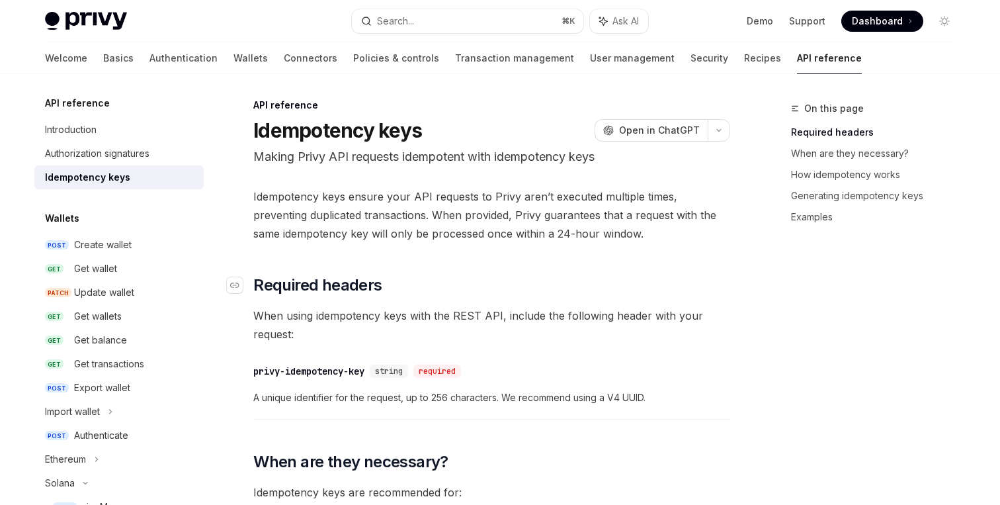
scroll to position [179, 0]
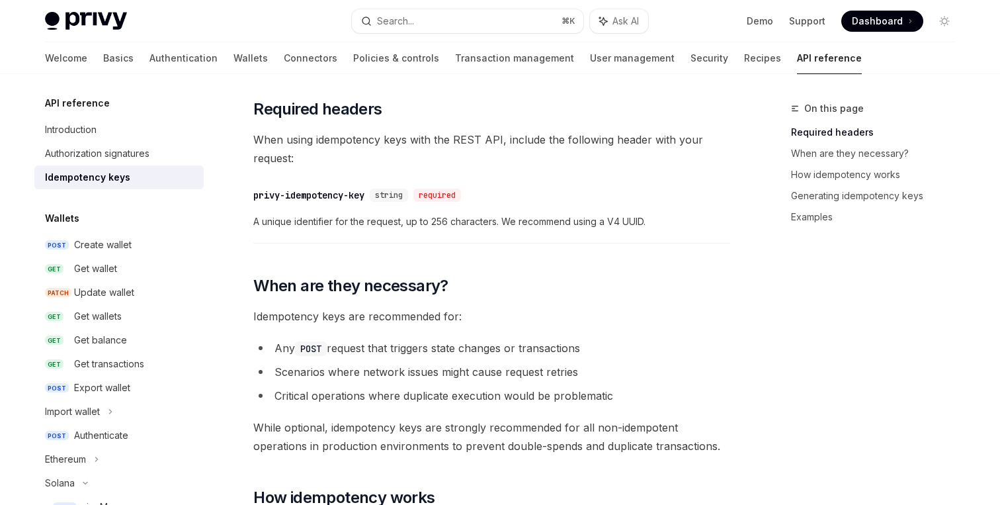
type textarea "*"
